Goal: Task Accomplishment & Management: Use online tool/utility

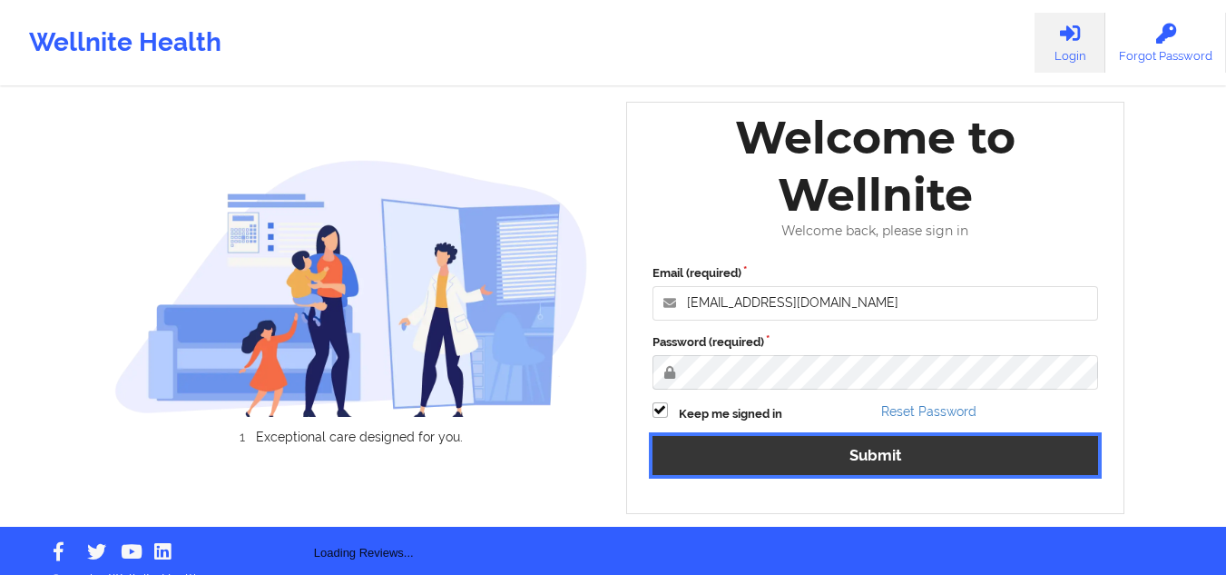
click at [881, 467] on button "Submit" at bounding box center [876, 455] width 447 height 39
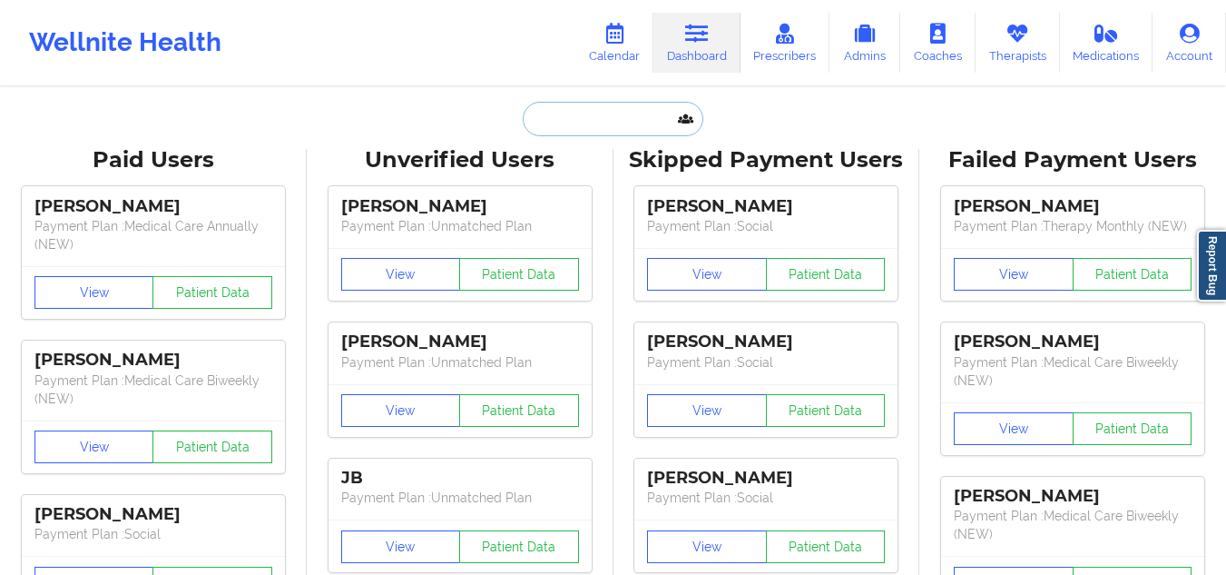
click at [586, 108] on input "text" at bounding box center [613, 119] width 180 height 34
paste input "[PERSON_NAME] [PERSON_NAME]"
type input "[PERSON_NAME] [PERSON_NAME]"
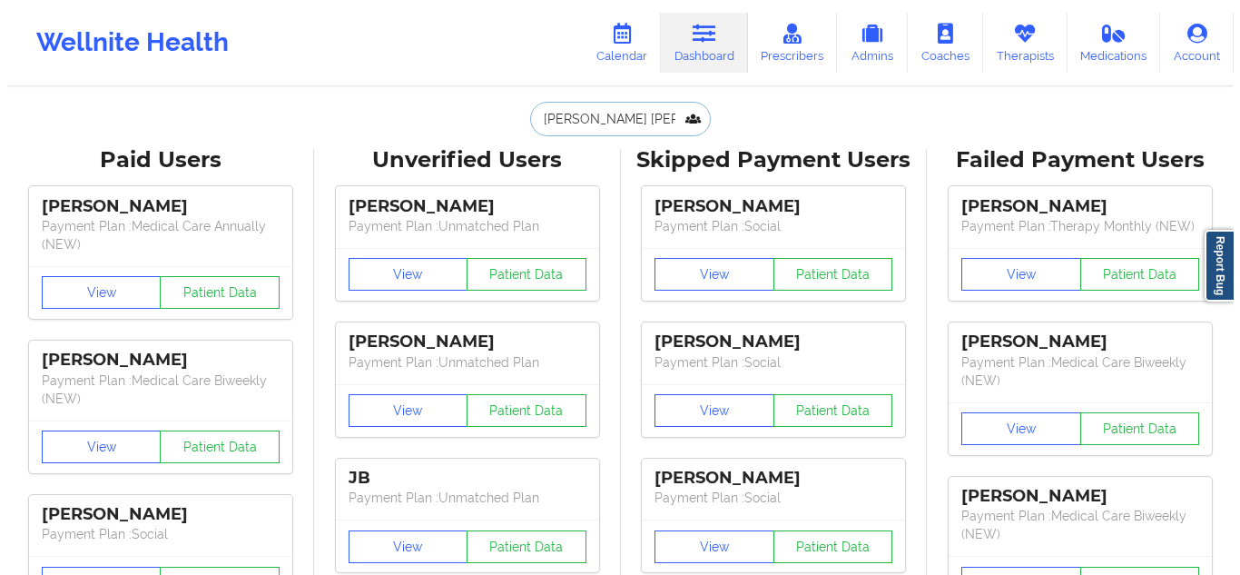
scroll to position [0, 15]
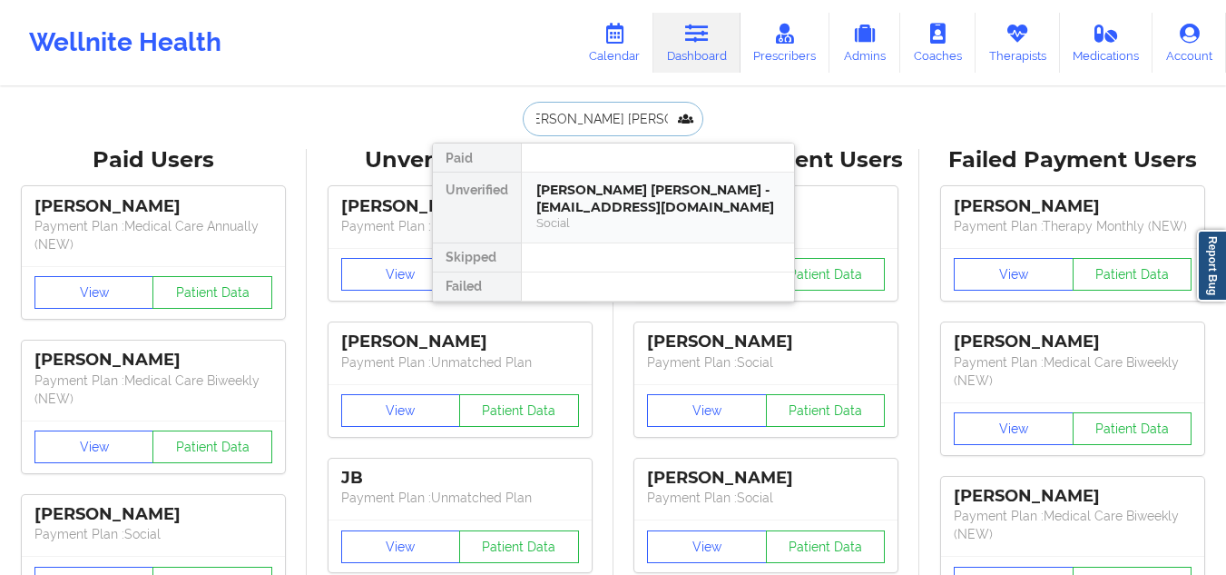
click at [621, 216] on div "Social" at bounding box center [657, 222] width 243 height 15
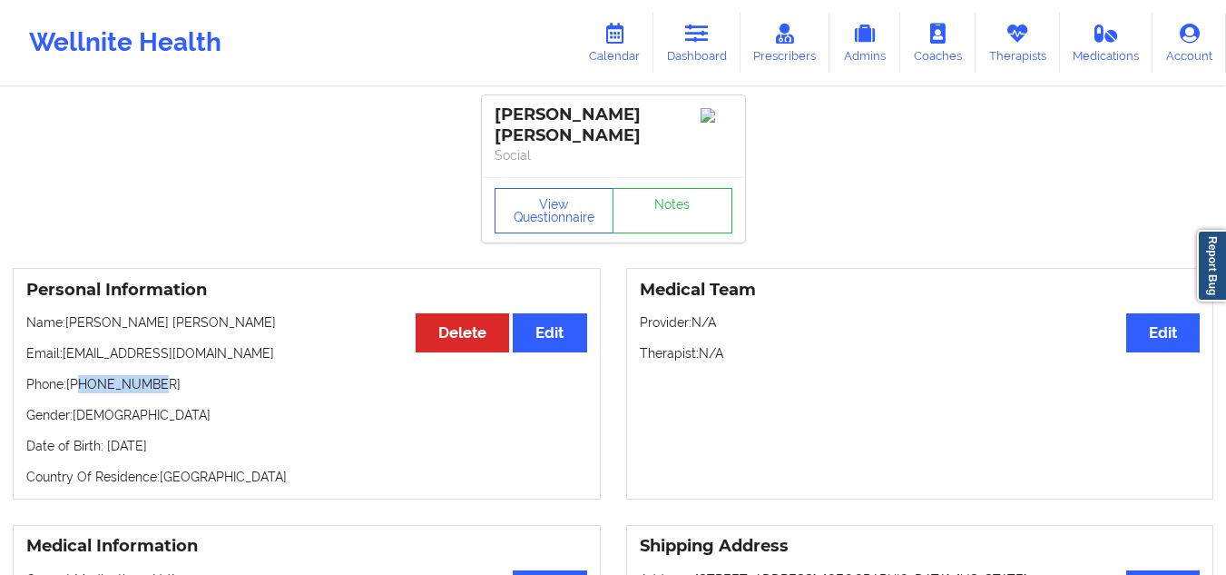
drag, startPoint x: 162, startPoint y: 389, endPoint x: 83, endPoint y: 379, distance: 80.5
click at [83, 379] on p "Phone: +16262976095" at bounding box center [306, 384] width 561 height 18
copy p "6262976095"
click at [674, 31] on link "Dashboard" at bounding box center [697, 43] width 87 height 60
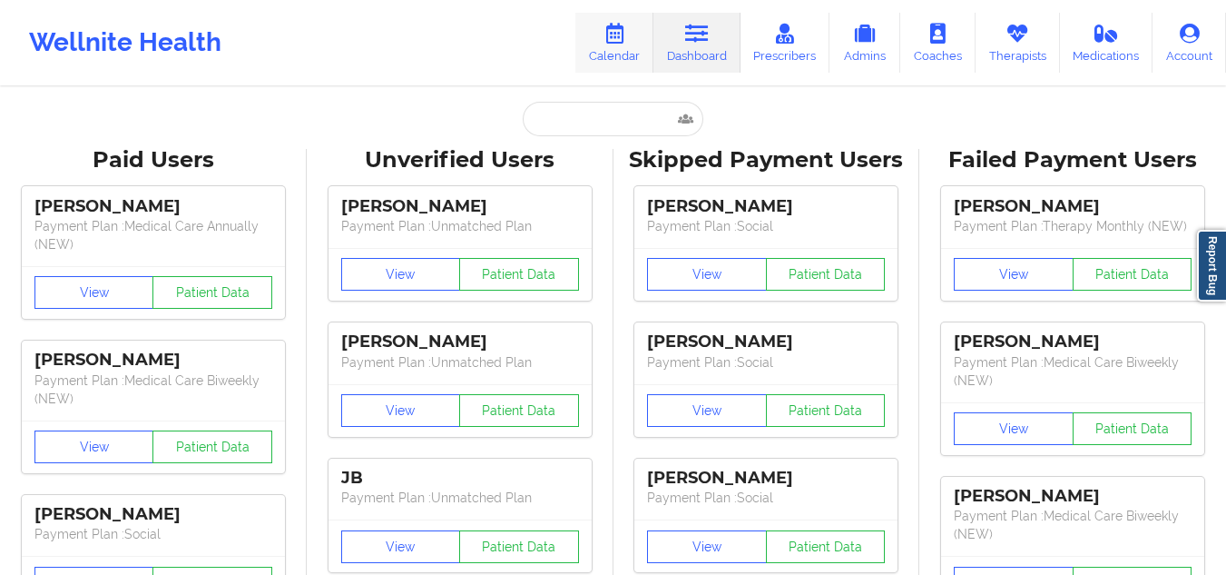
click at [634, 40] on link "Calendar" at bounding box center [614, 43] width 78 height 60
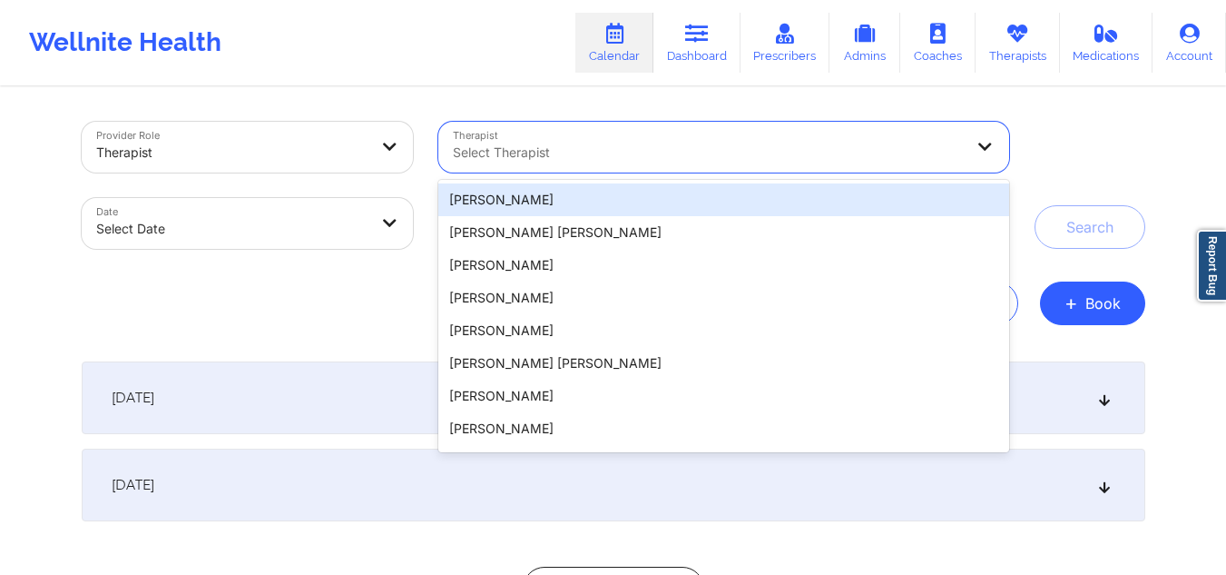
click at [752, 125] on div "Select Therapist" at bounding box center [701, 147] width 527 height 51
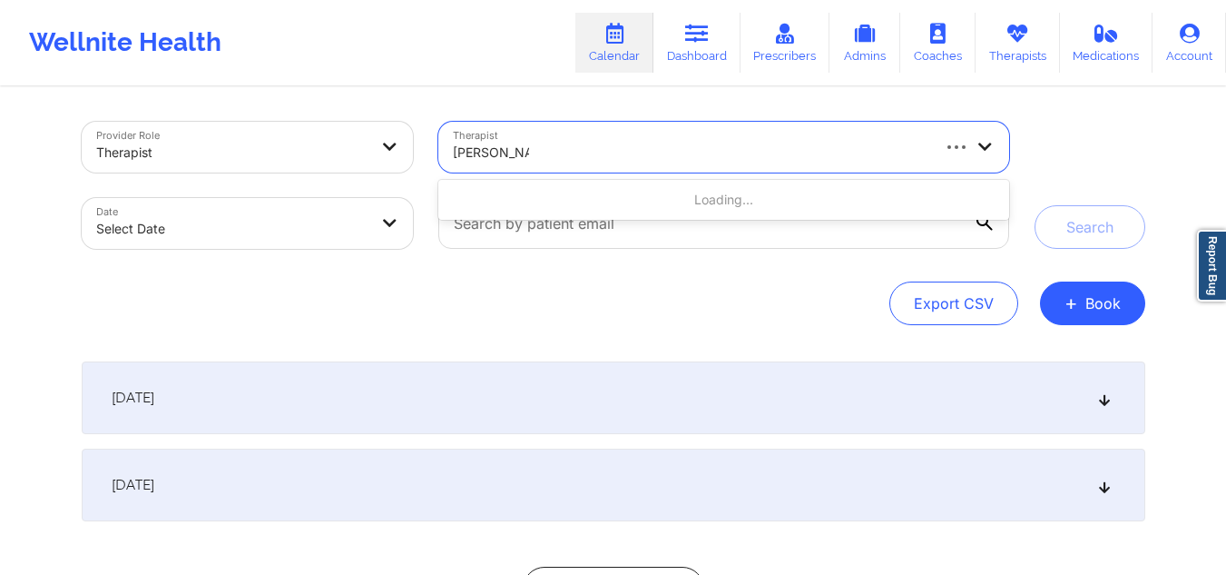
type input "melissa glenn"
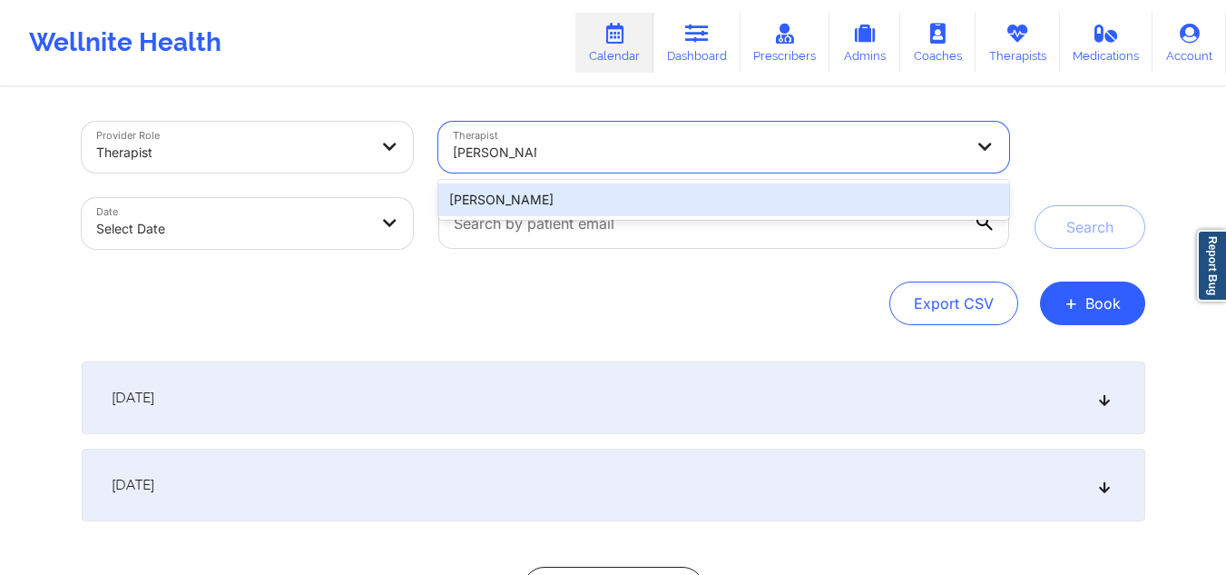
click at [563, 186] on div "Melissa Glenn" at bounding box center [723, 199] width 570 height 33
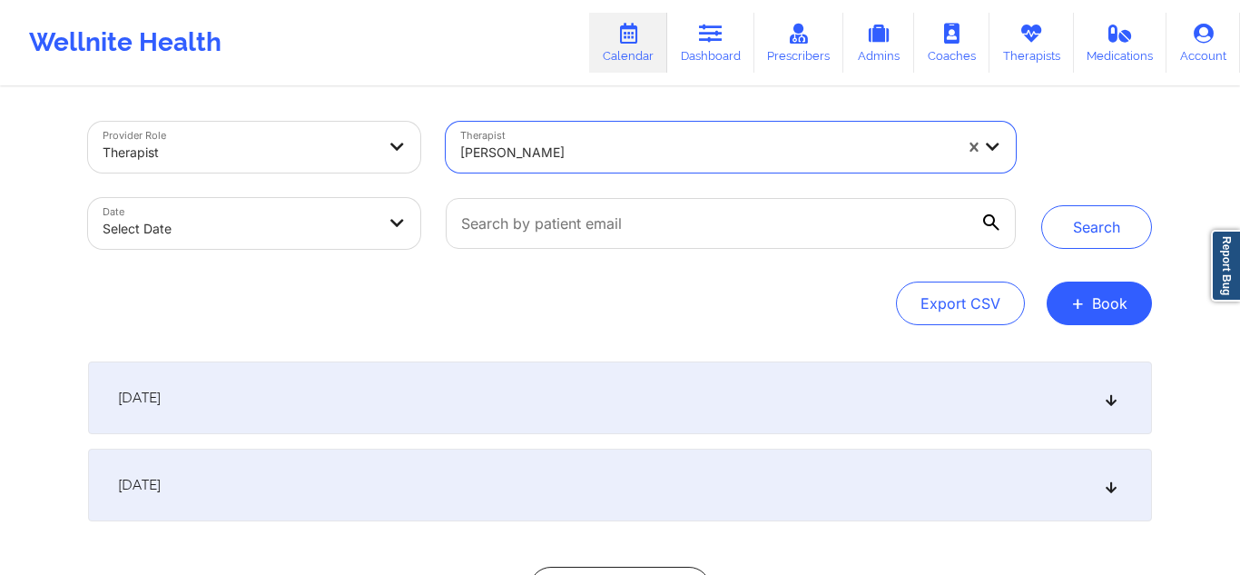
click at [251, 224] on body "Wellnite Health Calendar Dashboard Prescribers Admins Coaches Therapists Medica…" at bounding box center [620, 287] width 1240 height 575
select select "2025-8"
select select "2025-9"
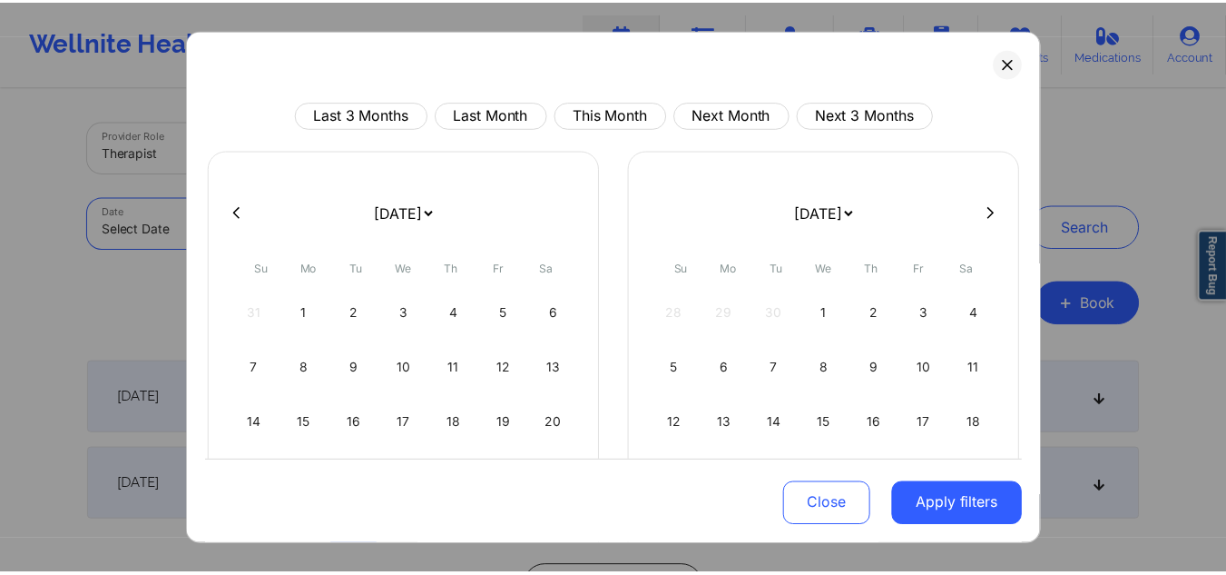
scroll to position [157, 0]
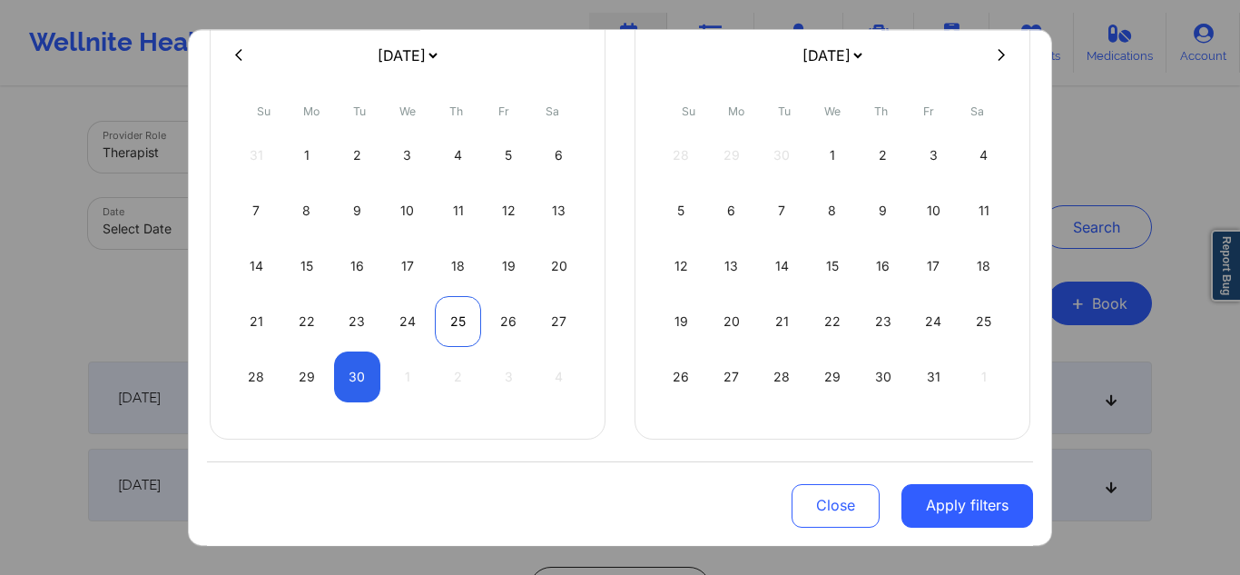
click at [449, 318] on div "25" at bounding box center [458, 321] width 46 height 51
select select "2025-8"
select select "2025-9"
select select "2025-8"
select select "2025-9"
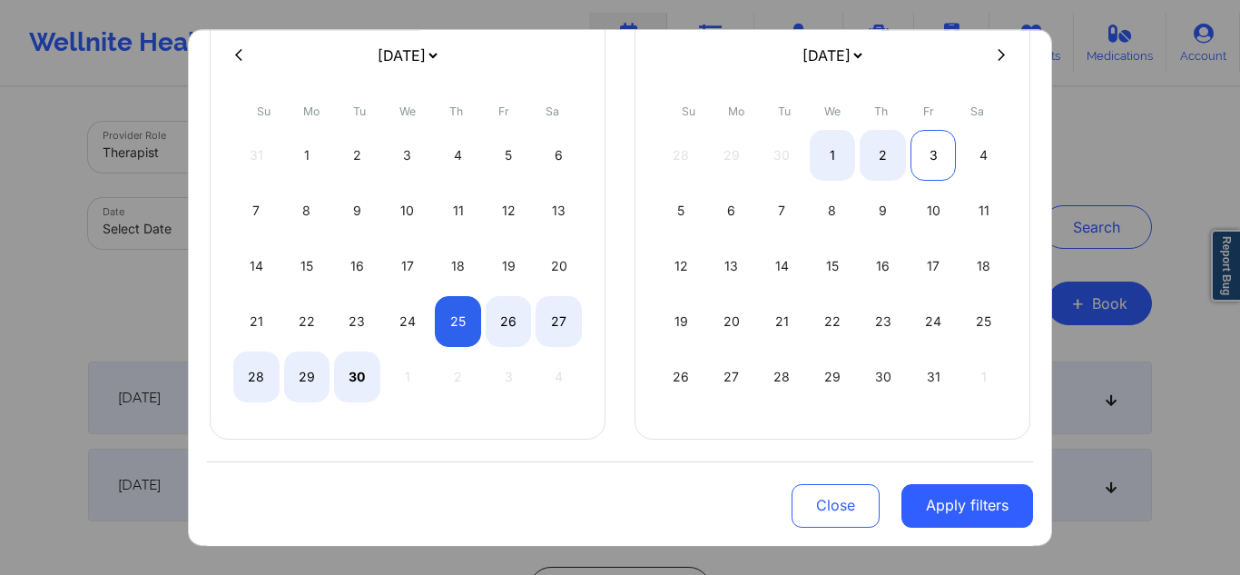
select select "2025-8"
select select "2025-9"
click at [930, 148] on div "3" at bounding box center [933, 155] width 46 height 51
select select "2025-8"
select select "2025-9"
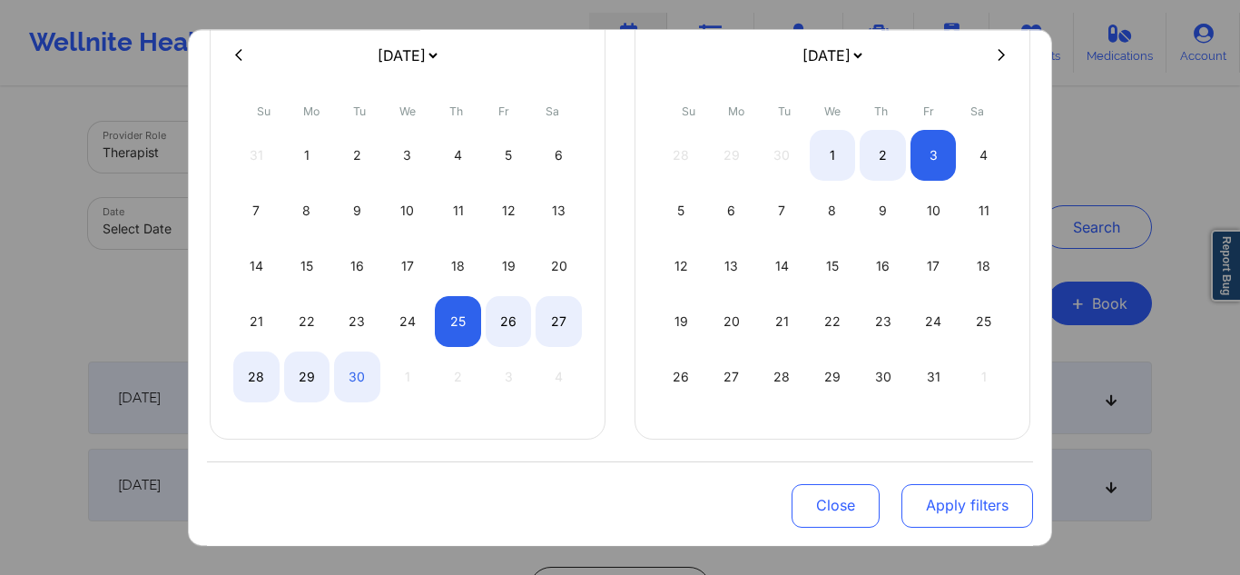
click at [974, 511] on button "Apply filters" at bounding box center [967, 505] width 132 height 44
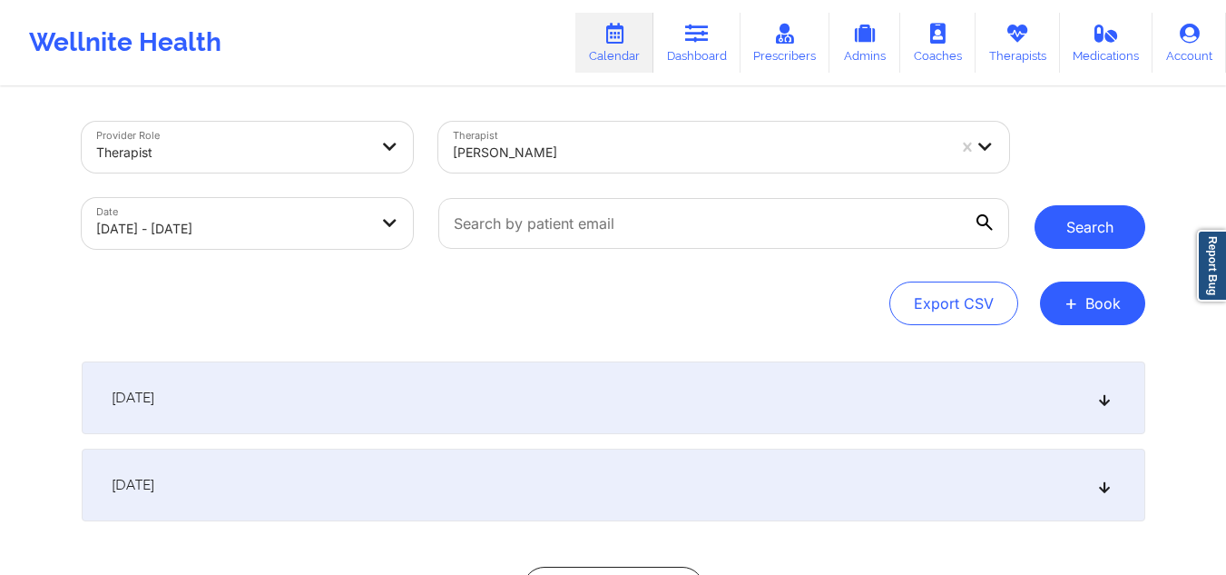
click at [1096, 226] on button "Search" at bounding box center [1090, 227] width 111 height 44
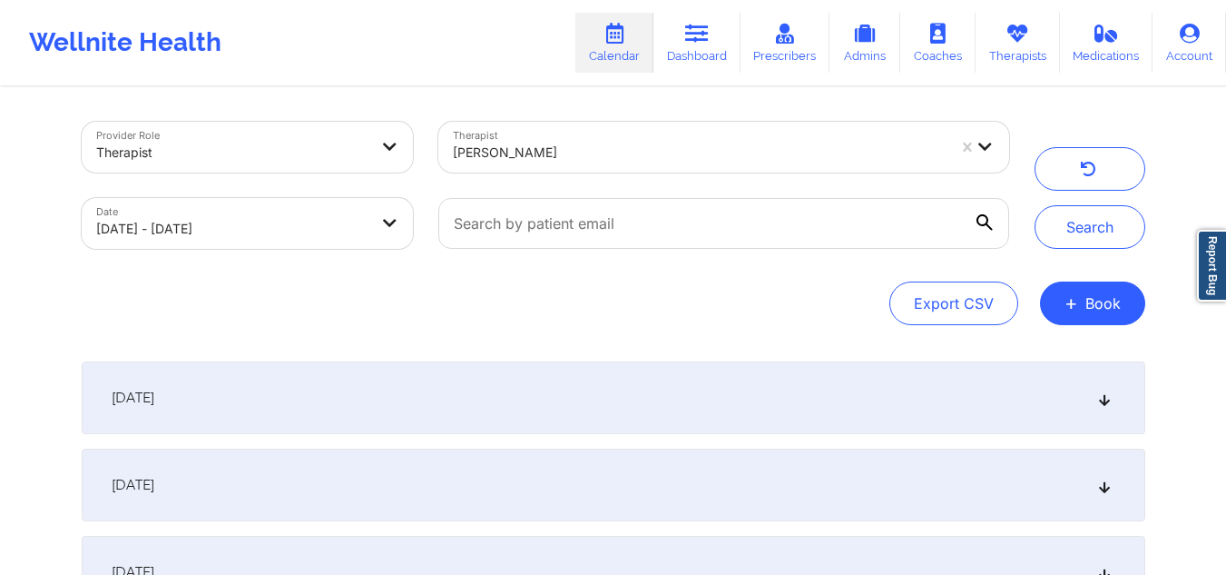
click at [1103, 390] on div "September 25, 2025" at bounding box center [614, 397] width 1064 height 73
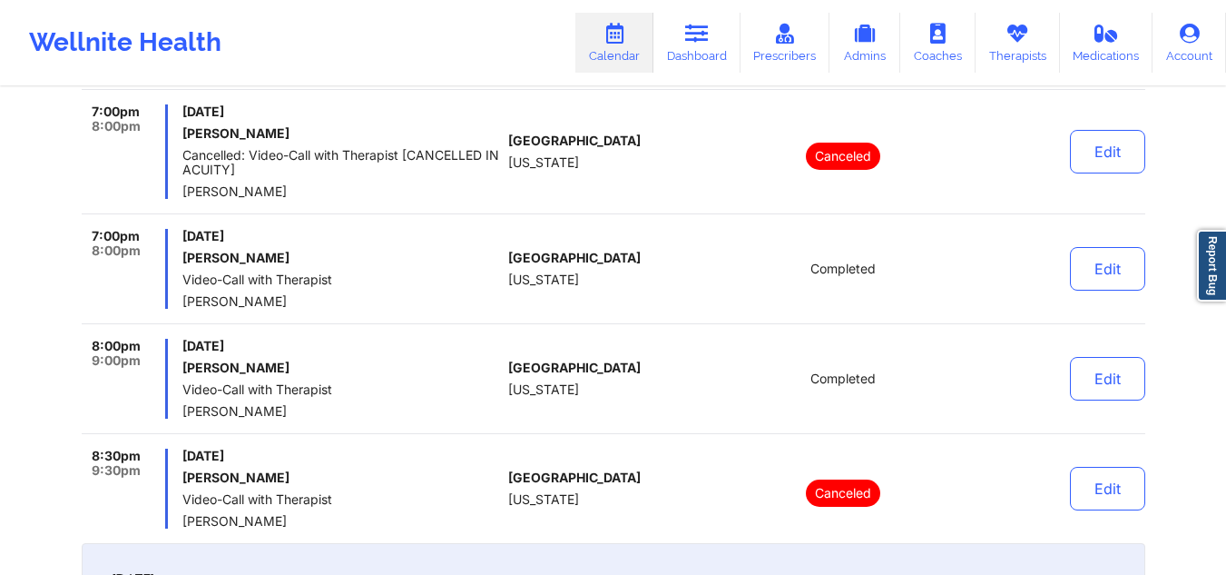
scroll to position [635, 0]
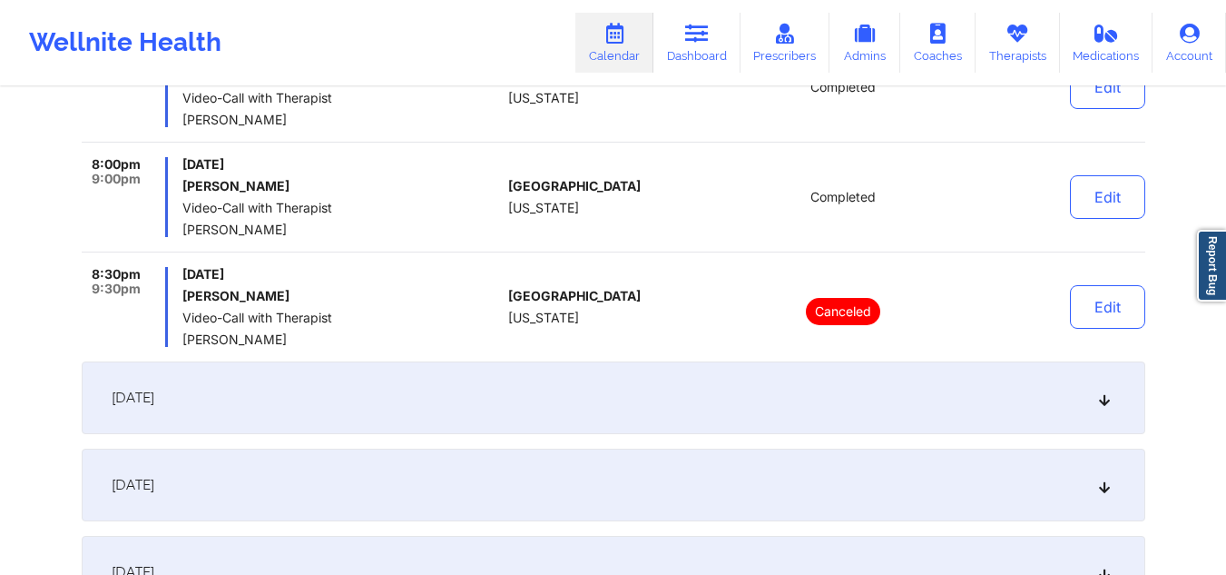
click at [1095, 402] on div "[DATE]" at bounding box center [614, 397] width 1064 height 73
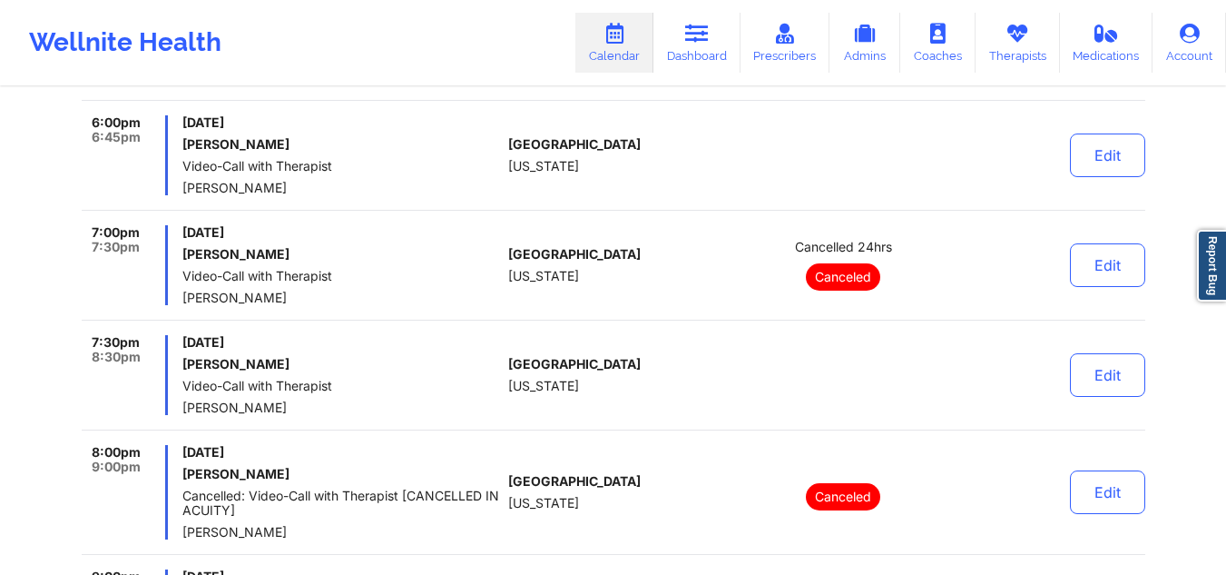
scroll to position [998, 0]
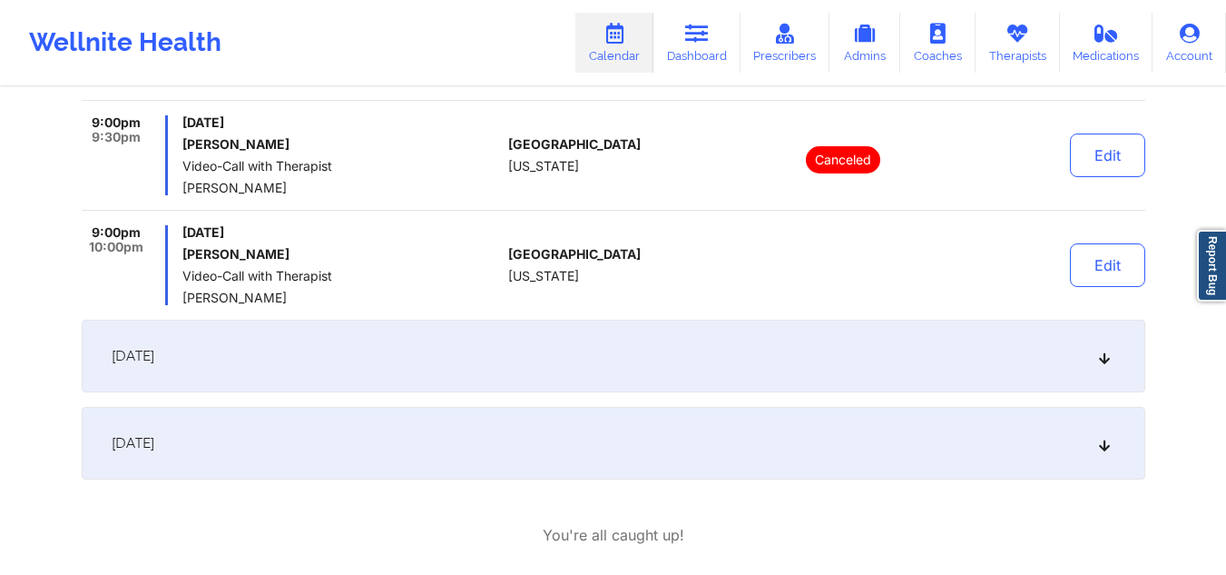
click at [1106, 361] on icon at bounding box center [1103, 355] width 15 height 13
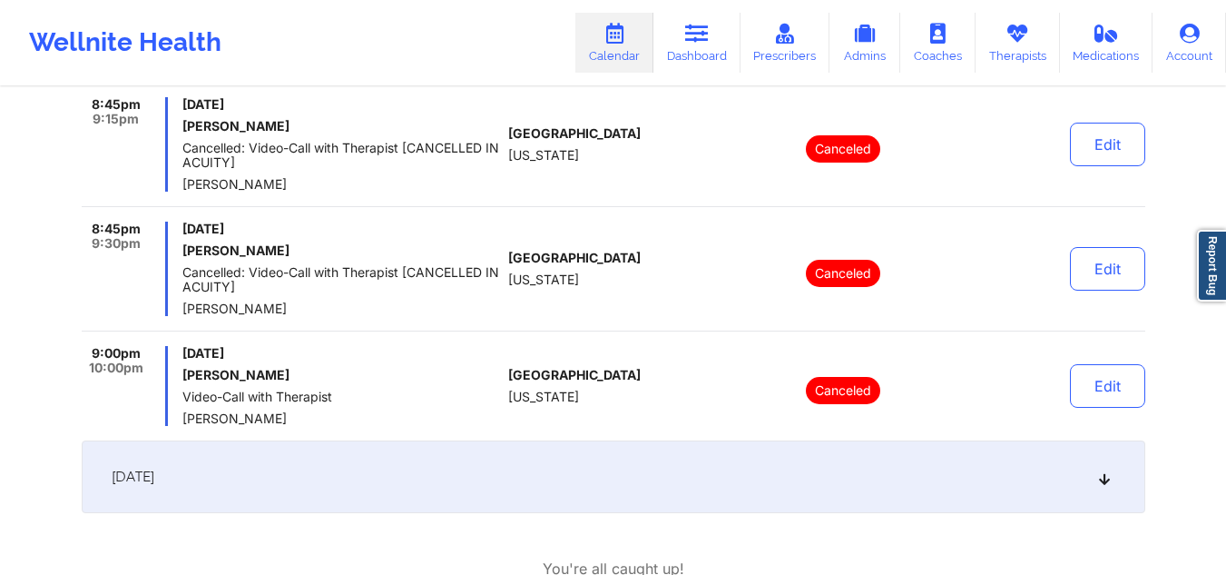
scroll to position [1213, 0]
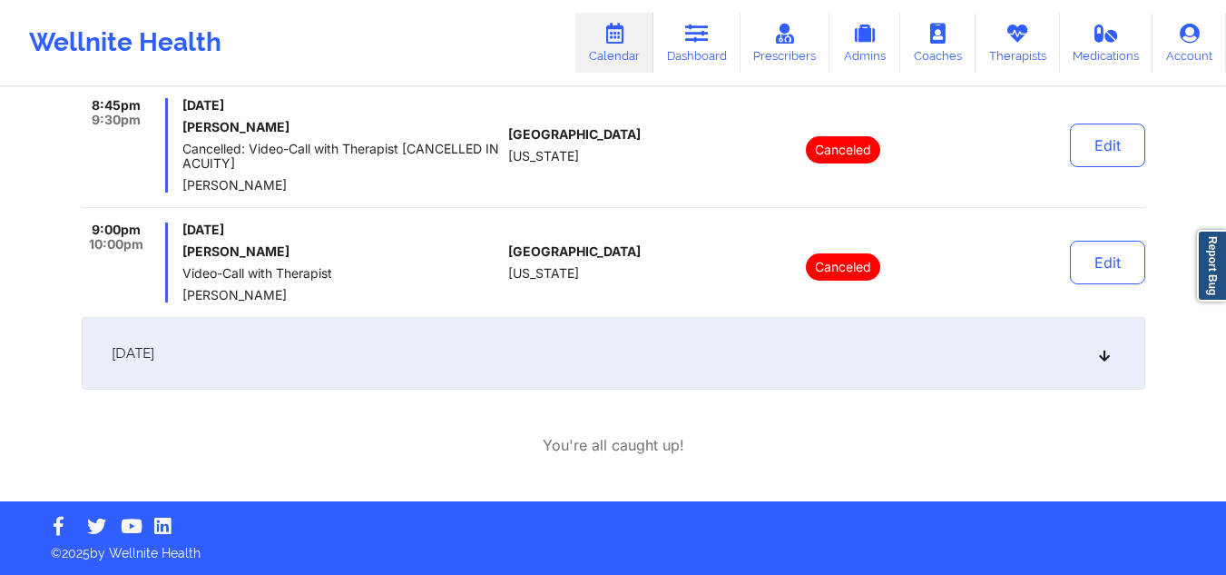
click at [1057, 366] on div "[DATE]" at bounding box center [614, 353] width 1064 height 73
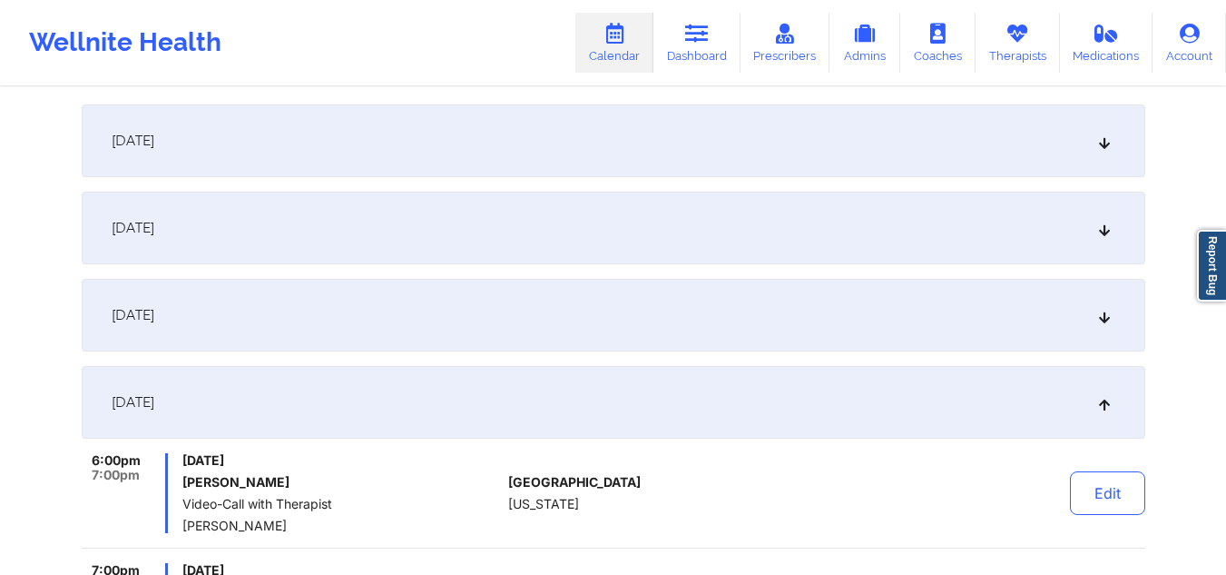
scroll to position [0, 0]
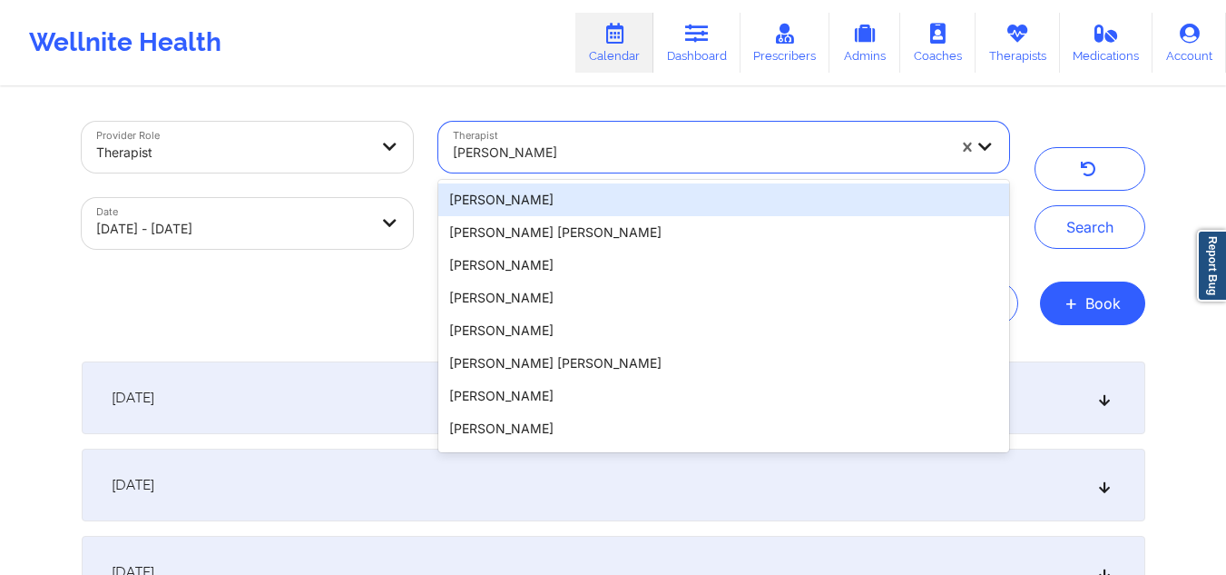
click at [600, 152] on div at bounding box center [699, 153] width 493 height 22
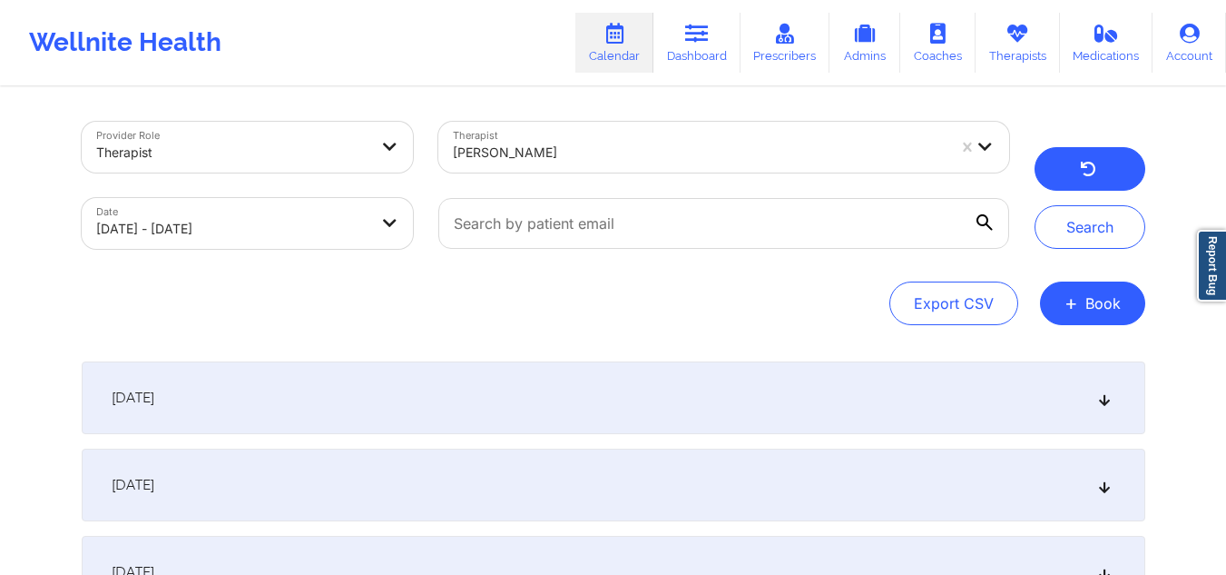
click at [1122, 168] on button "button" at bounding box center [1090, 169] width 111 height 44
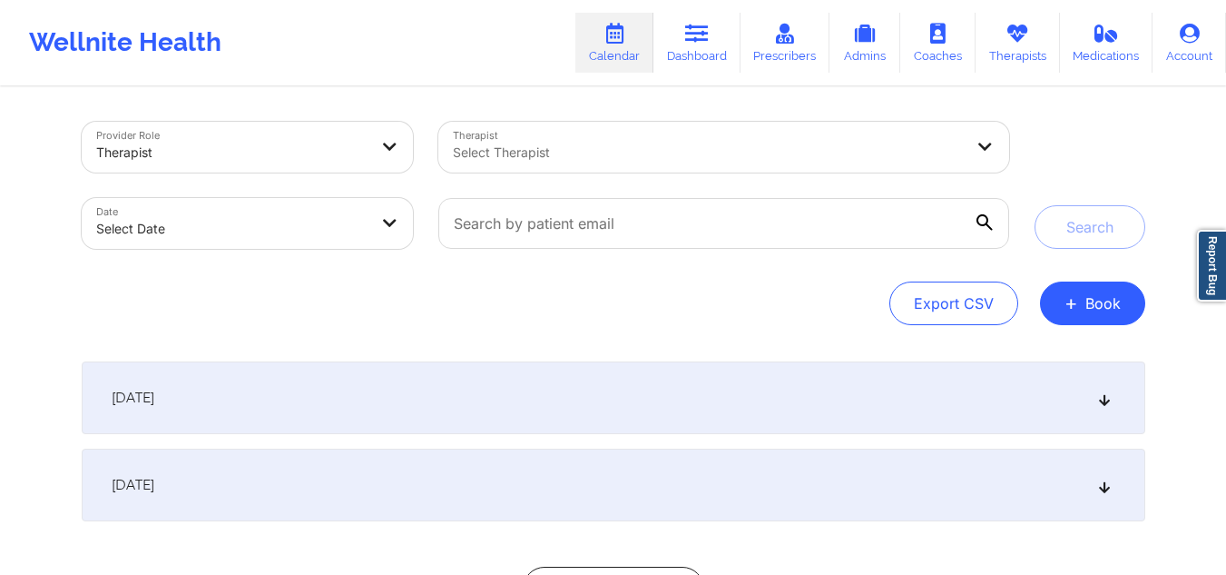
click at [595, 172] on div "Select Therapist" at bounding box center [701, 147] width 527 height 51
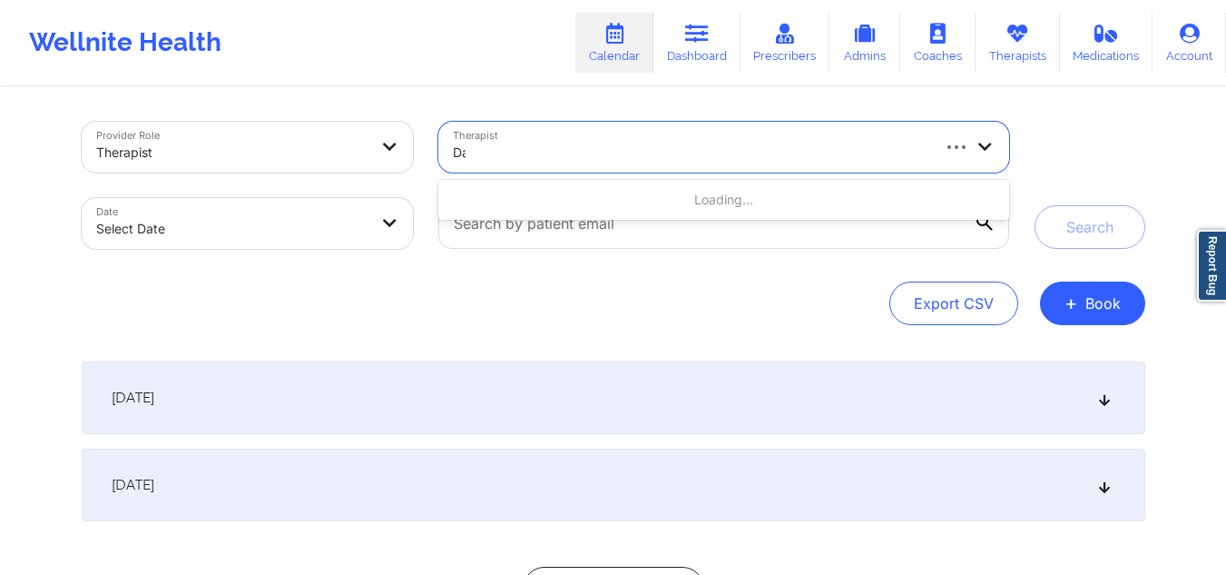
type input "Das"
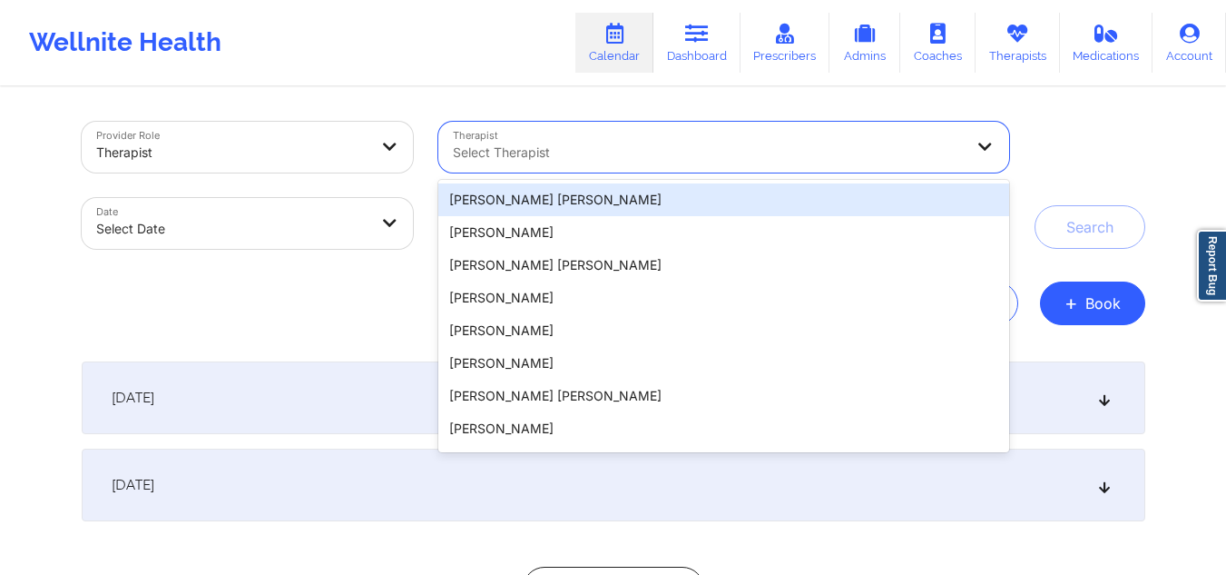
click at [619, 126] on div "Select Therapist" at bounding box center [701, 147] width 527 height 51
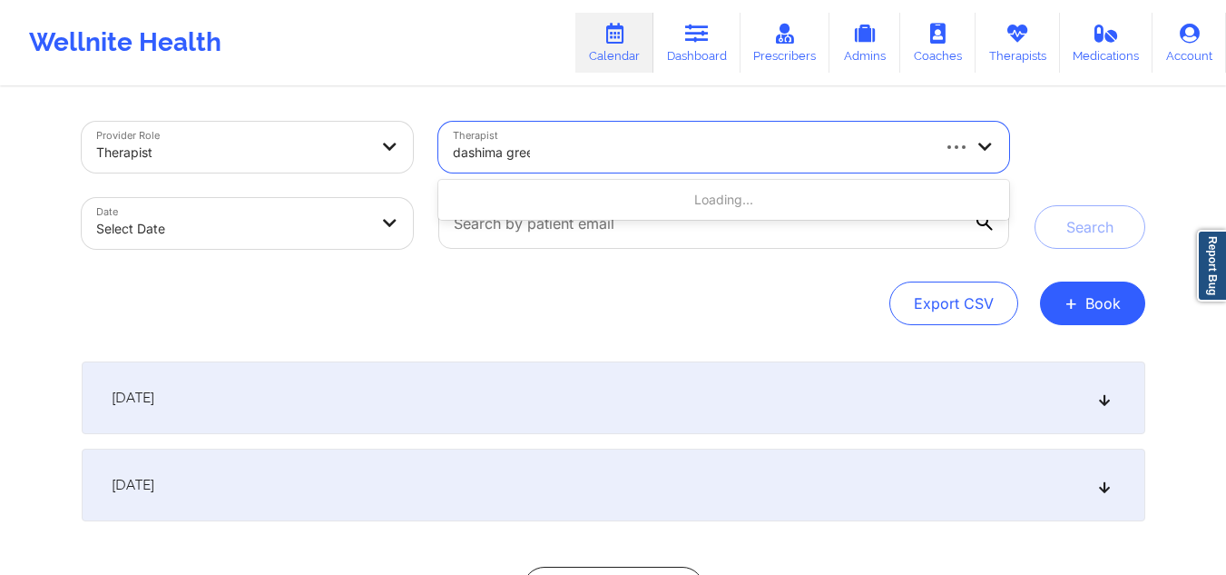
type input "dashima green"
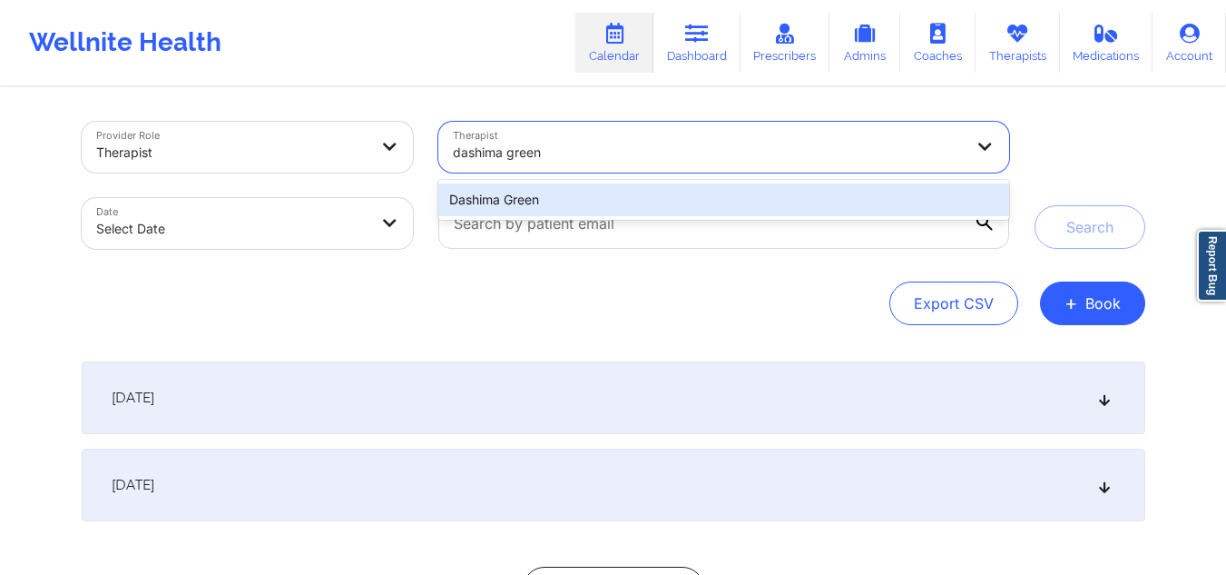
click at [620, 196] on div "Dashima Green" at bounding box center [723, 199] width 570 height 33
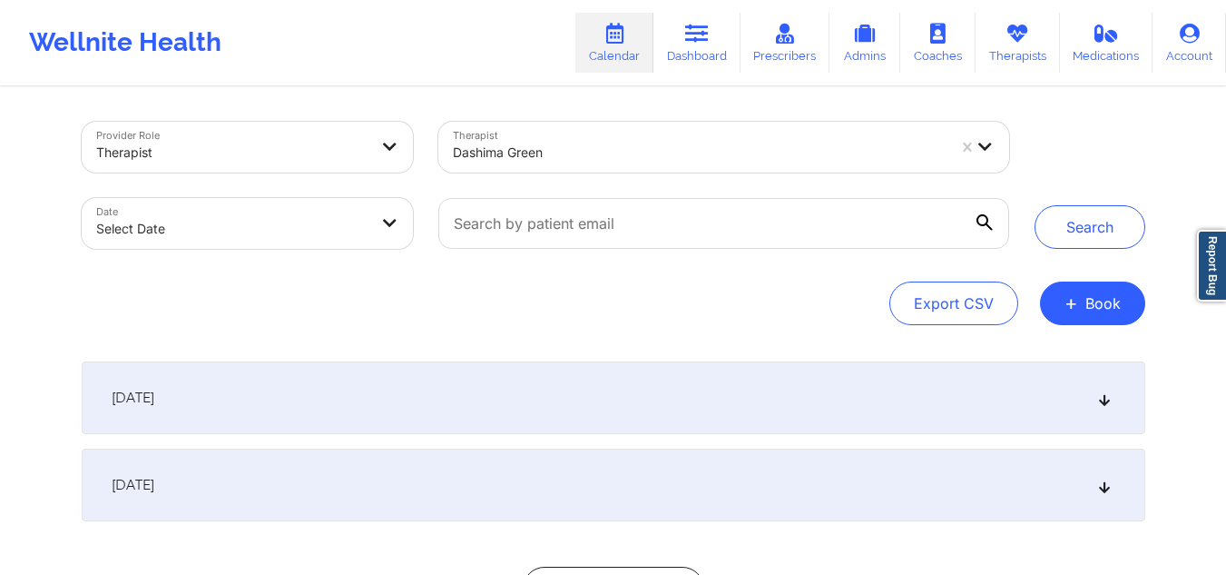
click at [1086, 204] on div "Search" at bounding box center [1090, 185] width 111 height 127
click at [1087, 227] on button "Search" at bounding box center [1090, 227] width 111 height 44
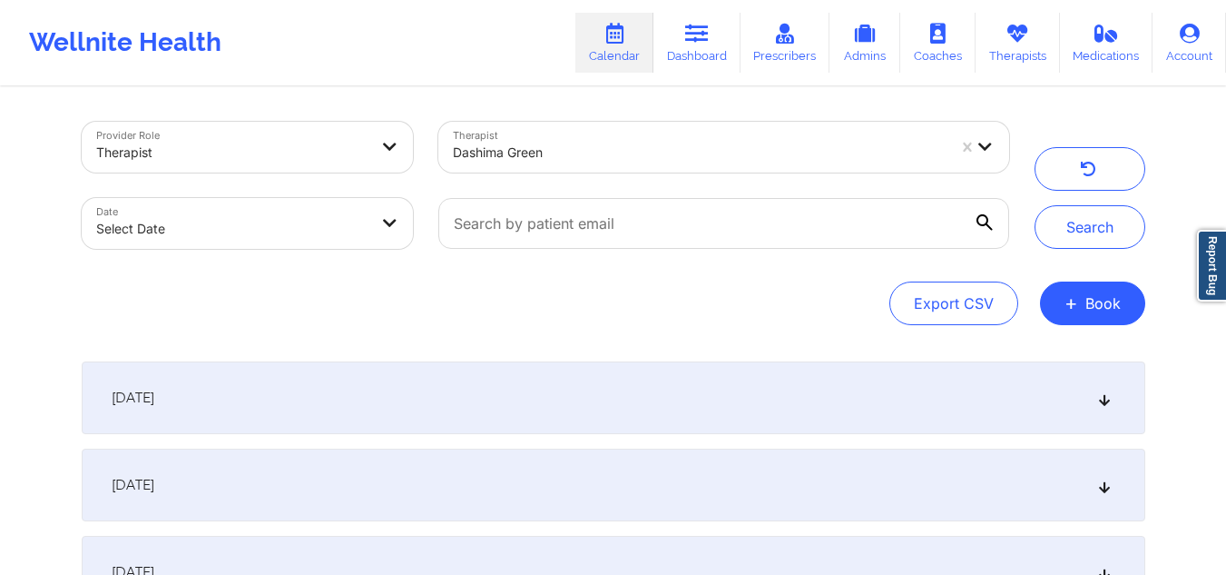
click at [1114, 479] on div "[DATE]" at bounding box center [614, 484] width 1064 height 73
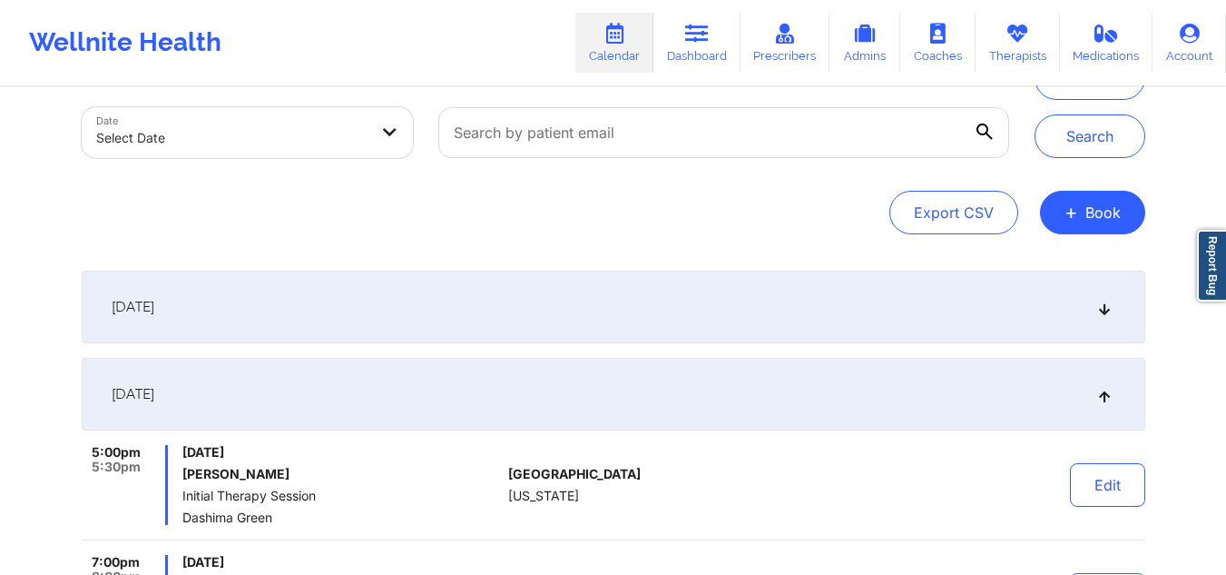
scroll to position [363, 0]
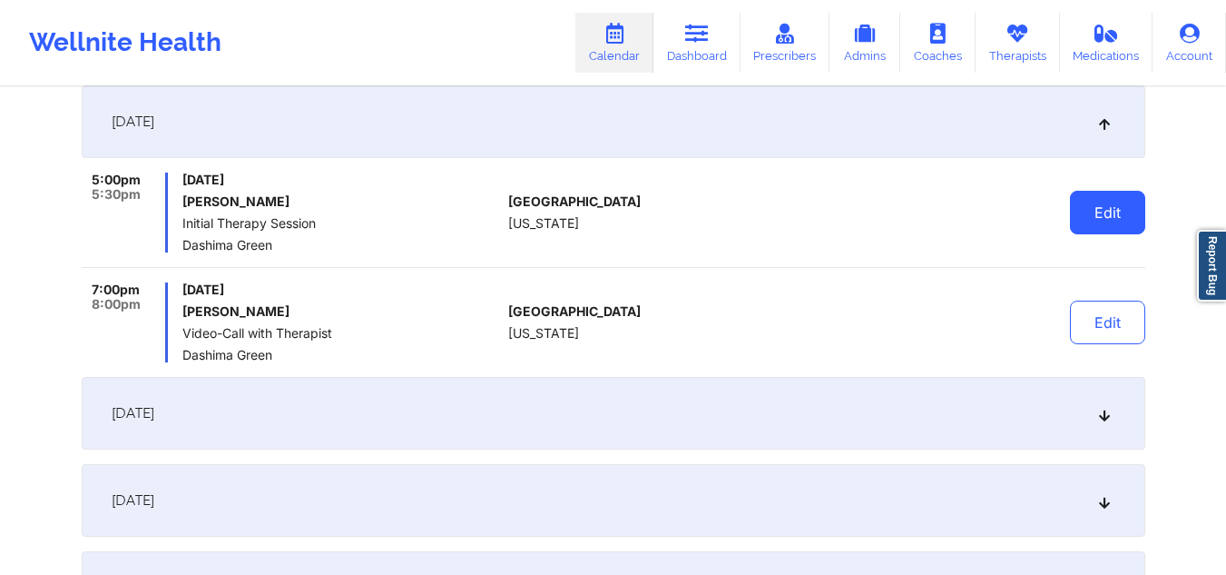
click at [1106, 221] on button "Edit" at bounding box center [1107, 213] width 75 height 44
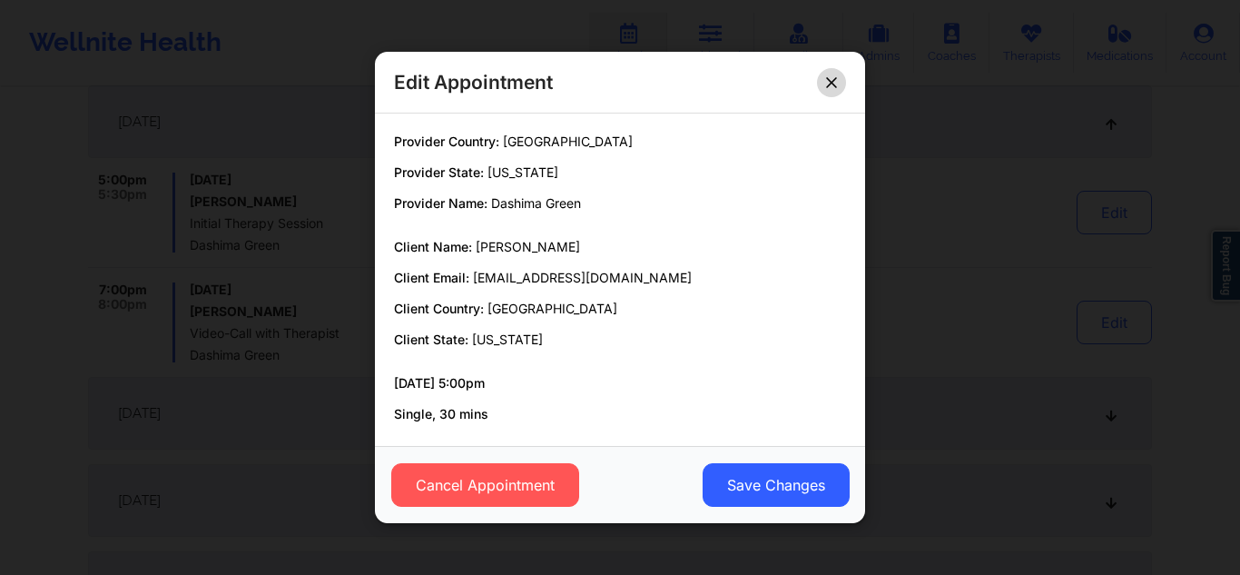
click at [836, 84] on icon at bounding box center [831, 81] width 11 height 11
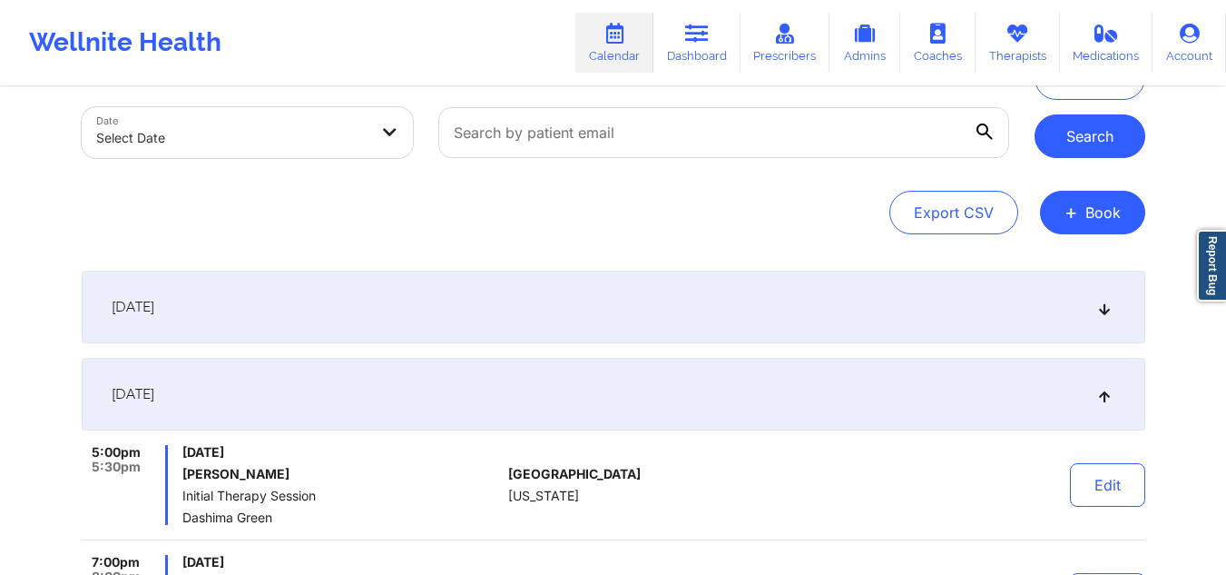
scroll to position [0, 0]
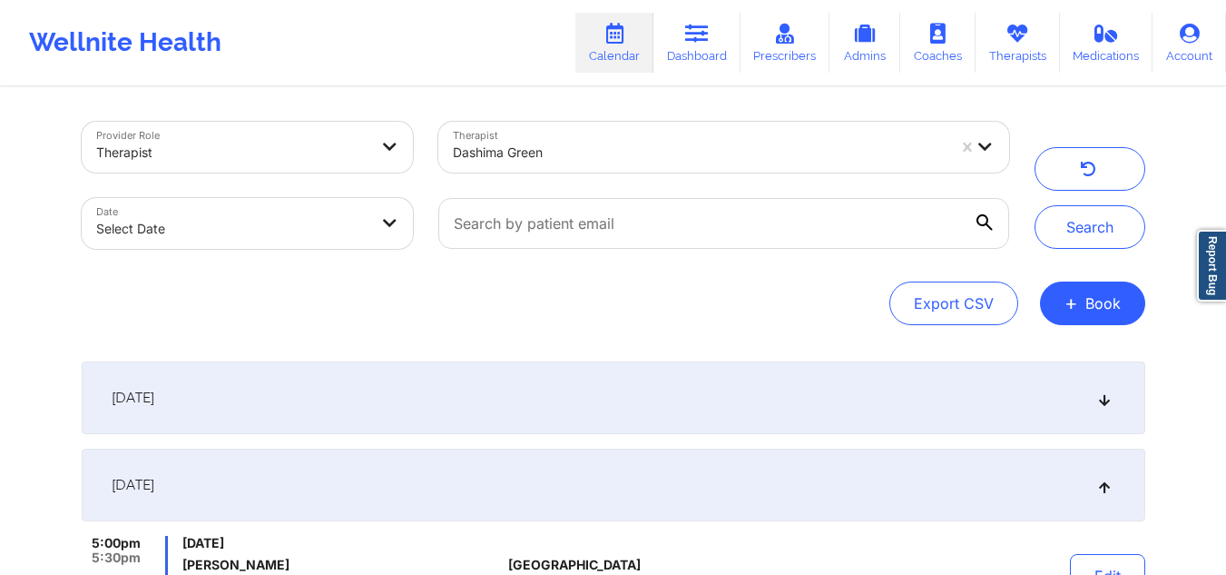
drag, startPoint x: 1087, startPoint y: 168, endPoint x: 1019, endPoint y: 169, distance: 68.1
click at [1087, 168] on icon "button" at bounding box center [1087, 171] width 17 height 15
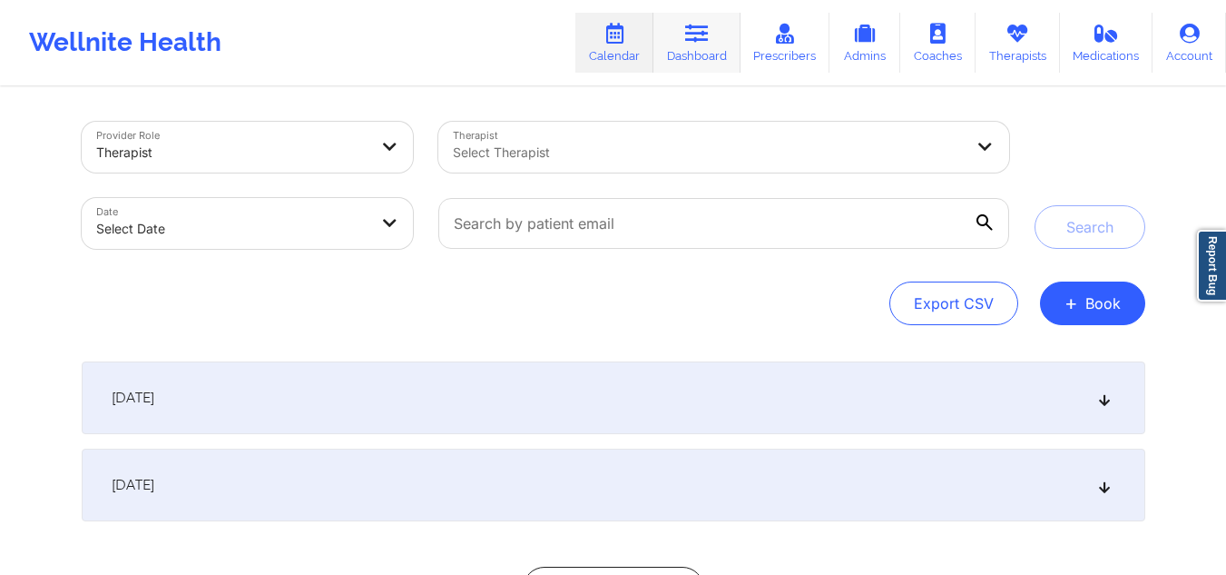
click at [699, 46] on link "Dashboard" at bounding box center [697, 43] width 87 height 60
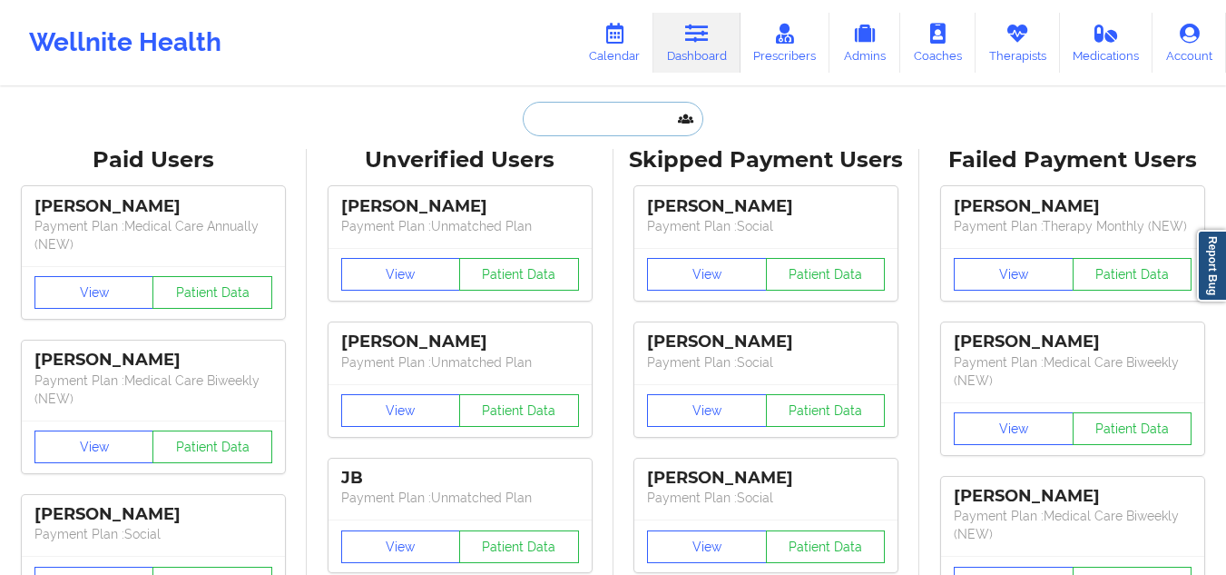
click at [615, 119] on input "text" at bounding box center [613, 119] width 180 height 34
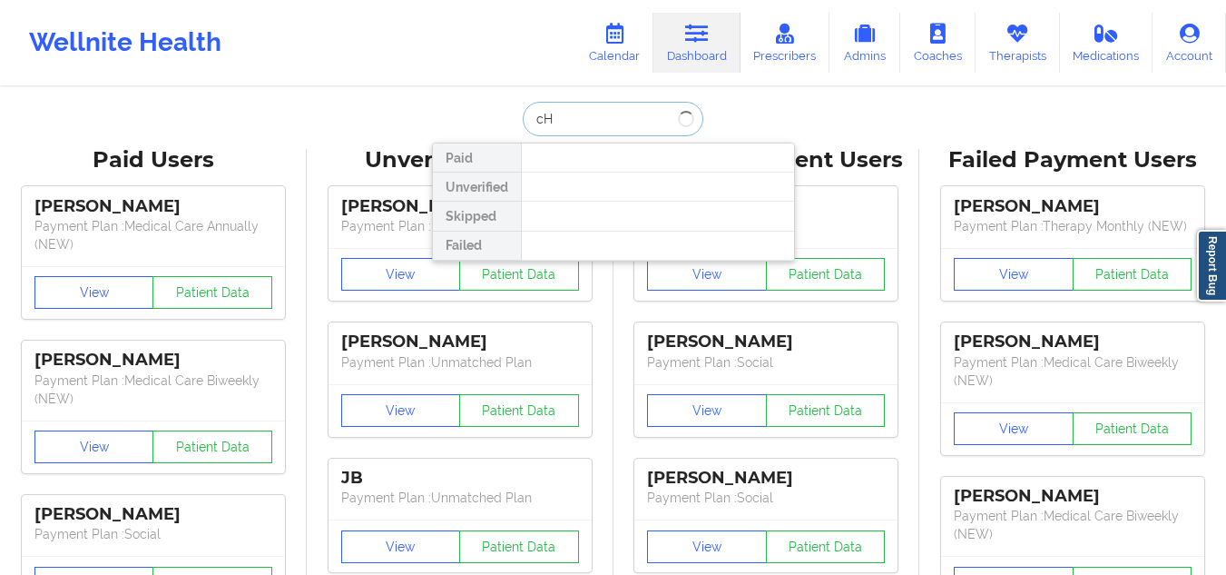
type input "c"
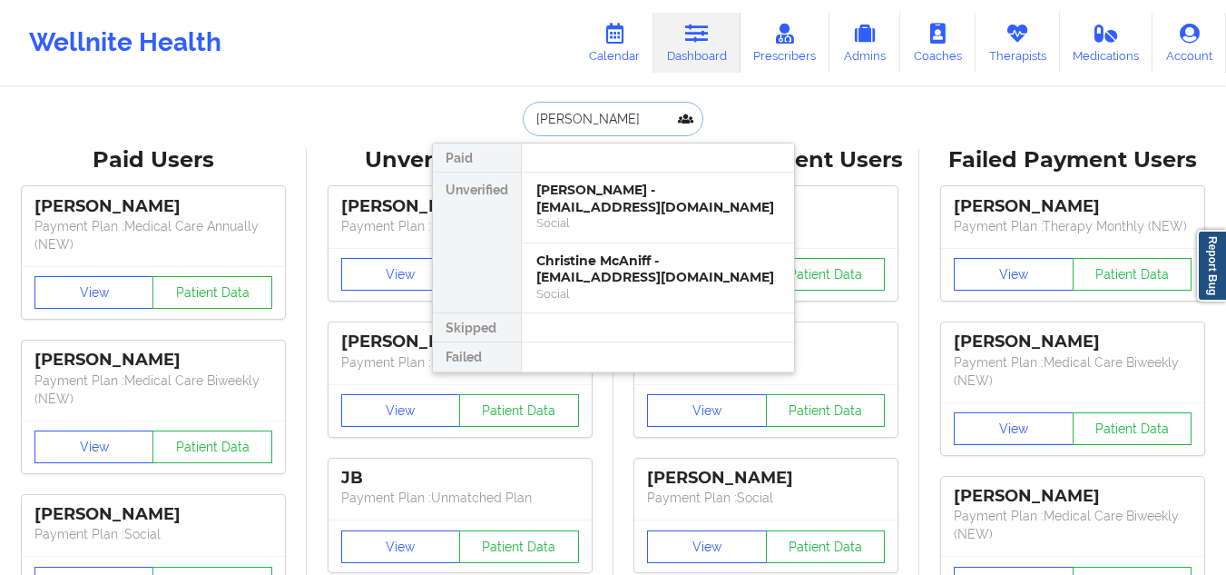
type input "Christine McBride"
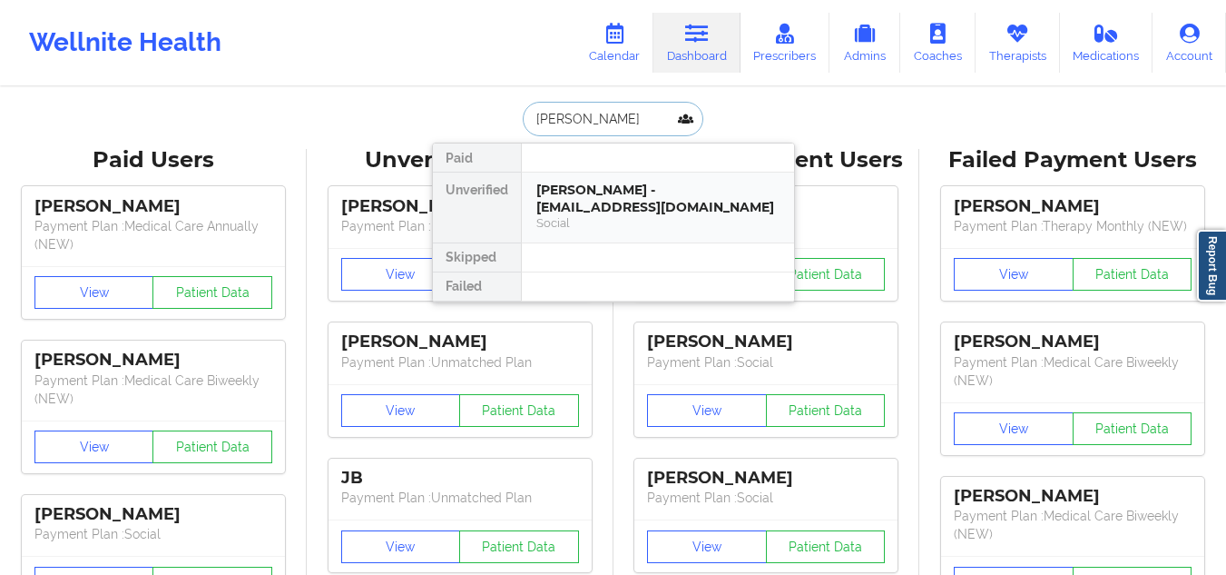
click at [659, 212] on div "Christine Mcbride - christine3449@hotmail.com" at bounding box center [657, 199] width 243 height 34
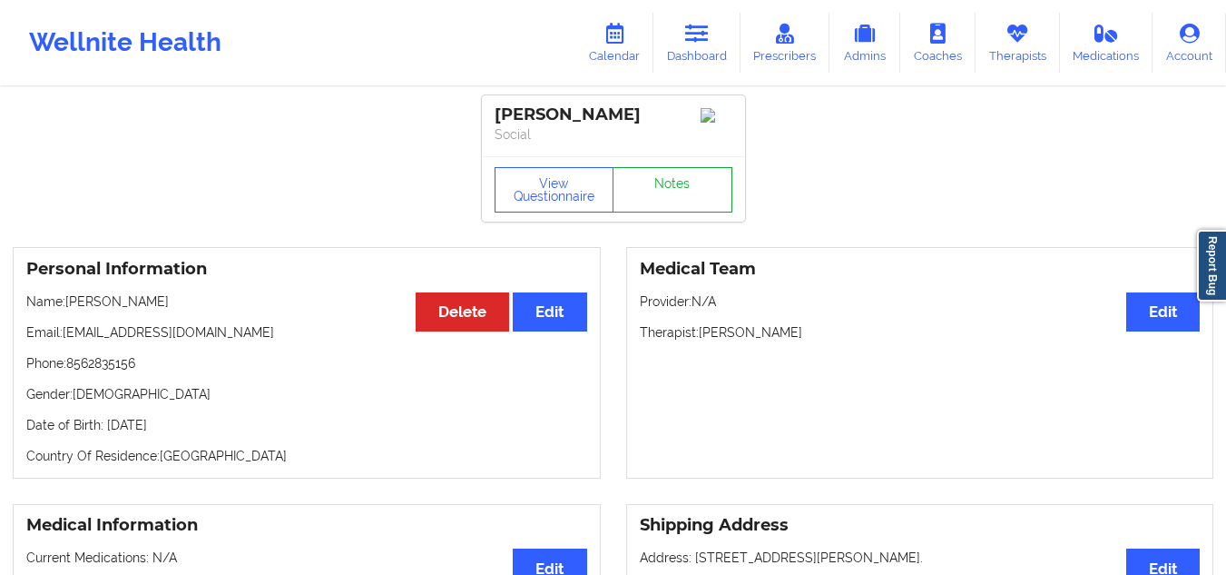
click at [702, 198] on link "Notes" at bounding box center [673, 189] width 120 height 45
drag, startPoint x: 702, startPoint y: 36, endPoint x: 643, endPoint y: 63, distance: 64.6
click at [702, 36] on icon at bounding box center [697, 34] width 24 height 20
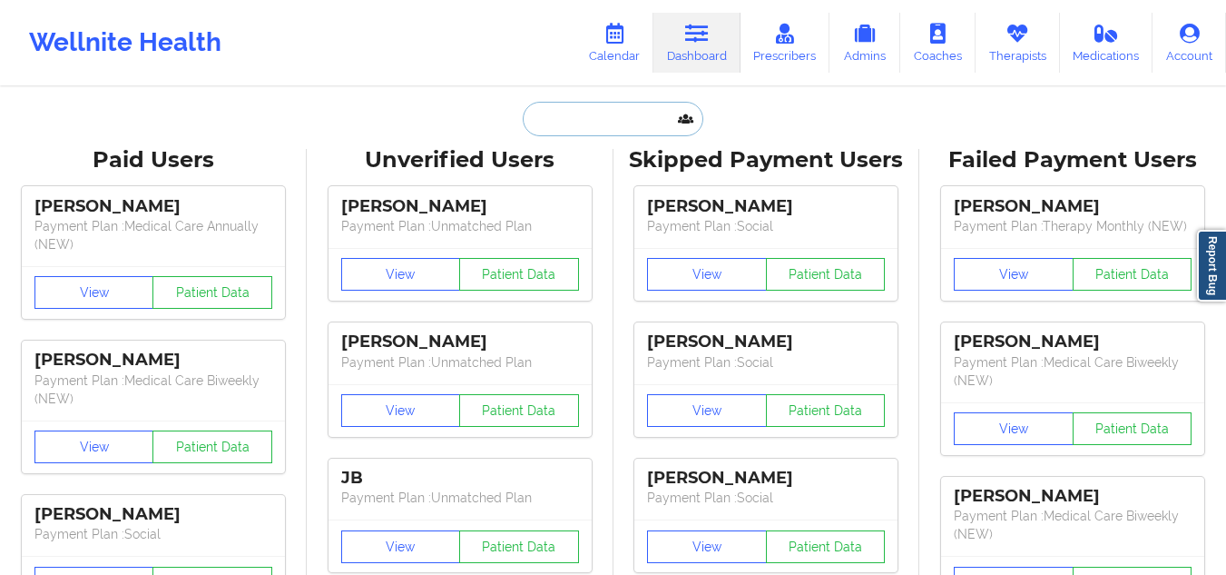
click at [568, 112] on input "text" at bounding box center [613, 119] width 180 height 34
paste input "BUENO COURTNEY"
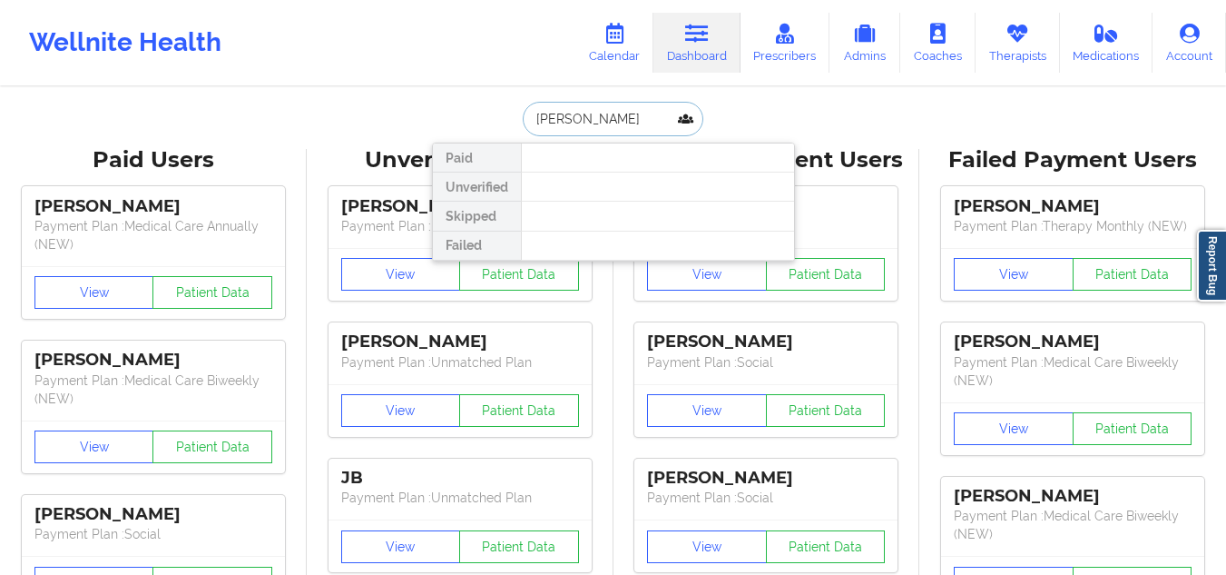
paste input "Hannah Pace"
type input "Hannah Pace"
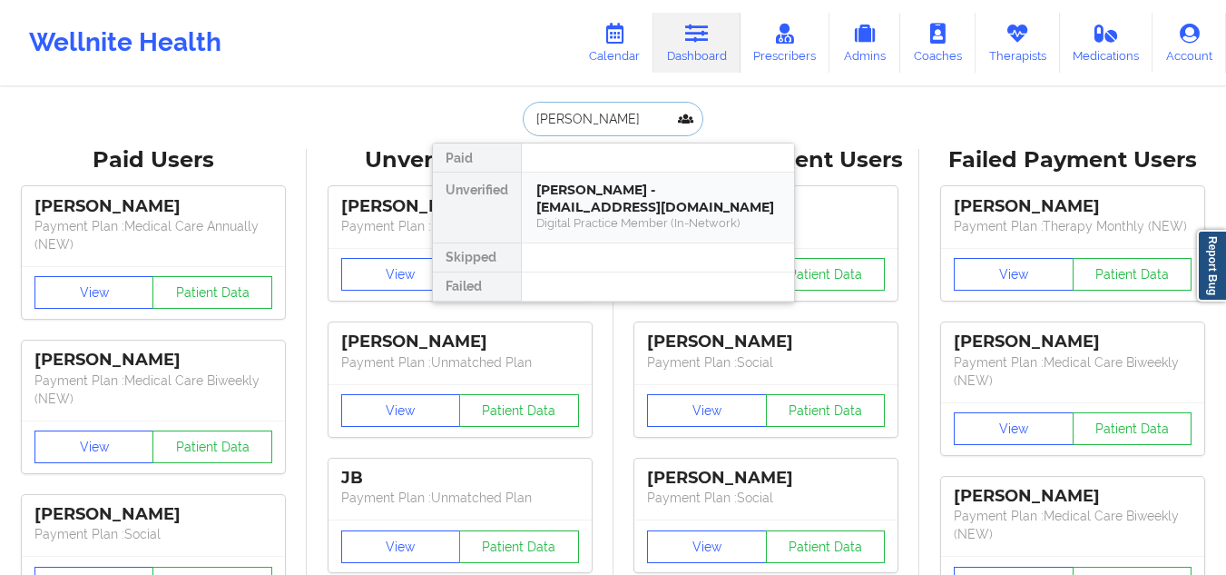
click at [605, 224] on div "Digital Practice Member (In-Network)" at bounding box center [657, 222] width 243 height 15
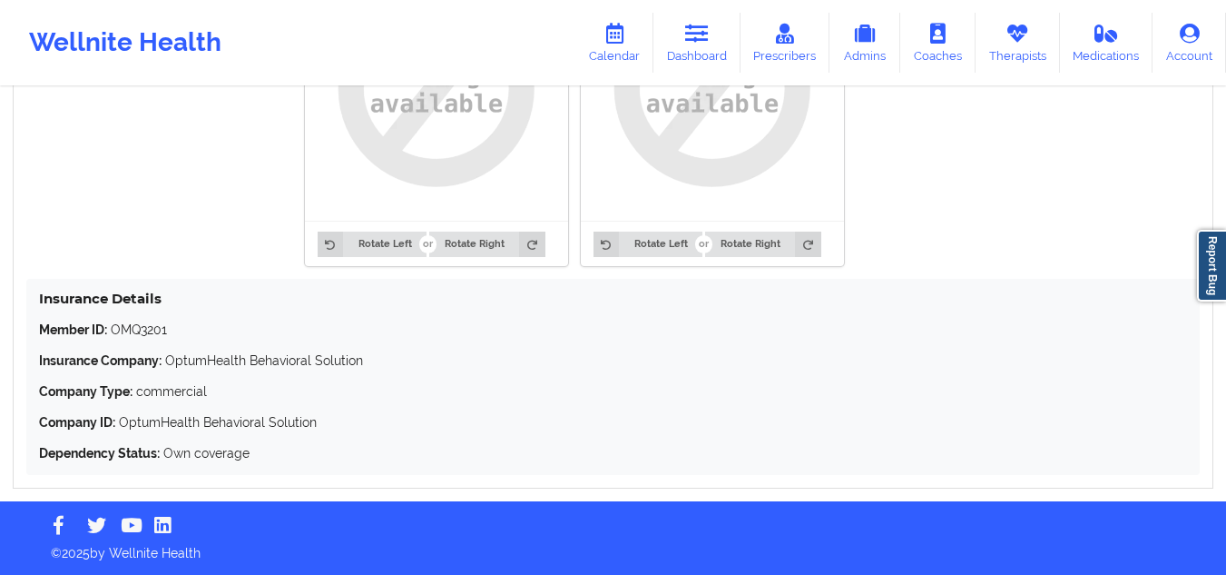
scroll to position [899, 0]
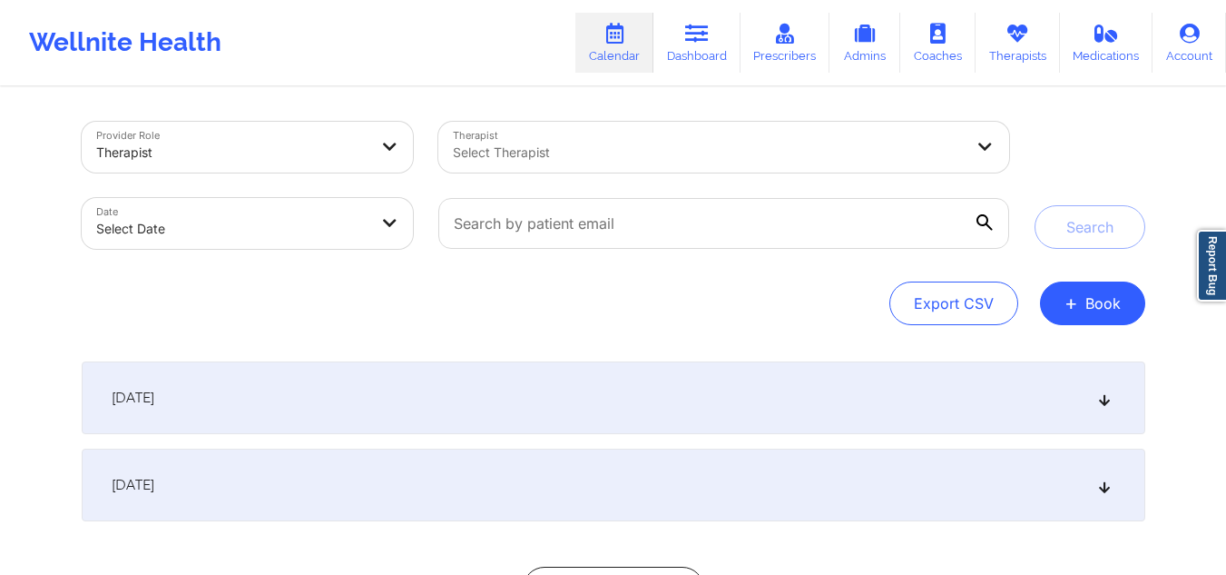
click at [544, 153] on div at bounding box center [708, 153] width 511 height 22
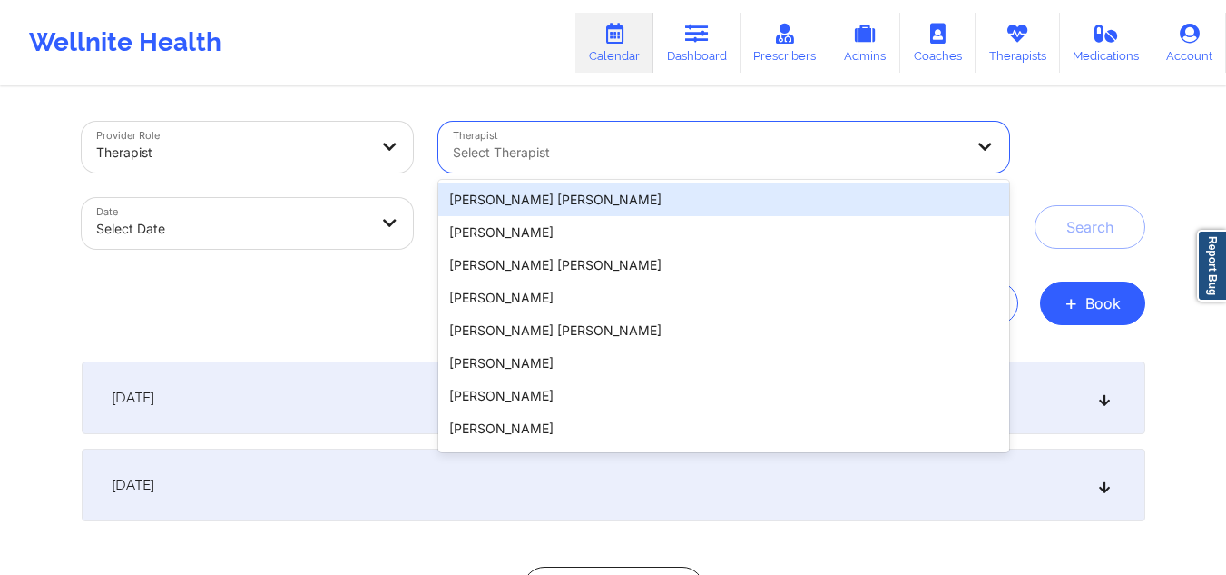
paste input "[PERSON_NAME]"
type input "[PERSON_NAME]"
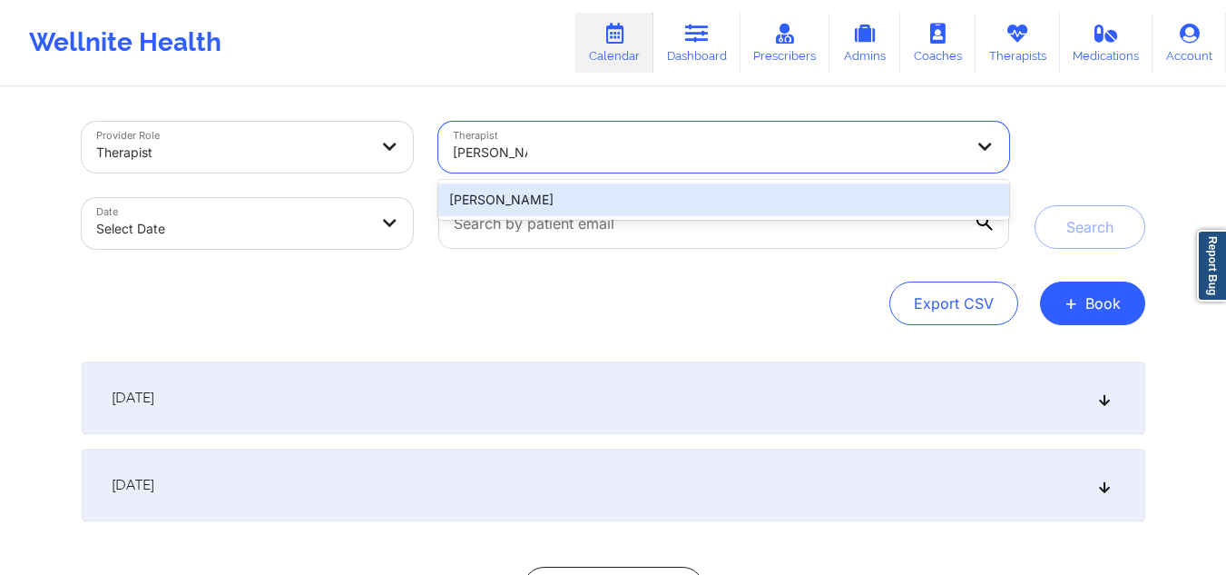
click at [629, 196] on div "[PERSON_NAME]" at bounding box center [723, 199] width 570 height 33
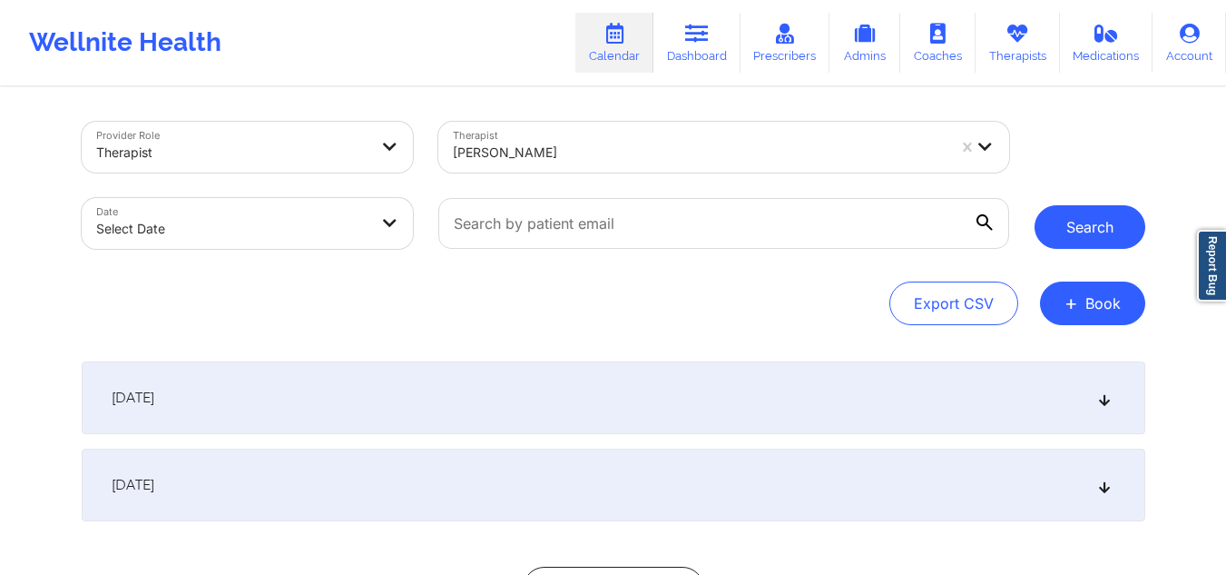
click at [1107, 221] on button "Search" at bounding box center [1090, 227] width 111 height 44
